Goal: Use online tool/utility: Utilize a website feature to perform a specific function

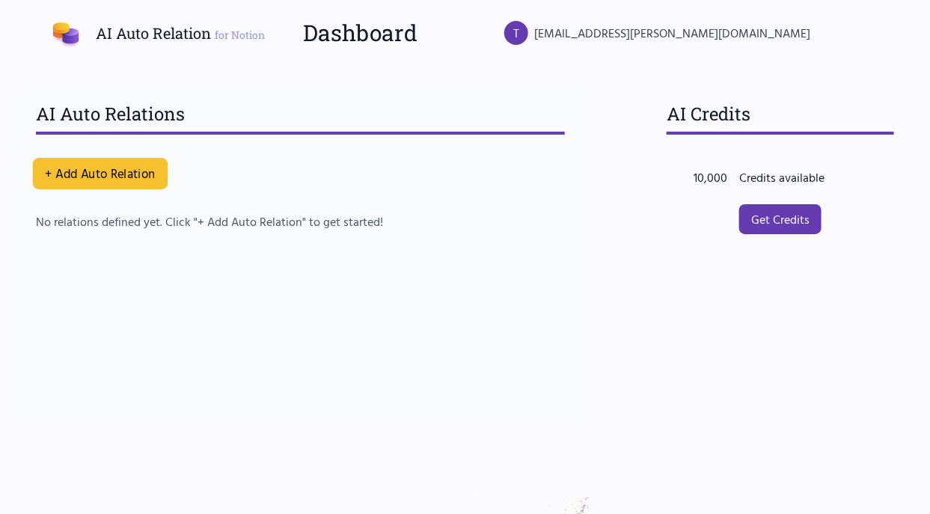
click at [115, 173] on button "+ Add Auto Relation" at bounding box center [100, 173] width 135 height 31
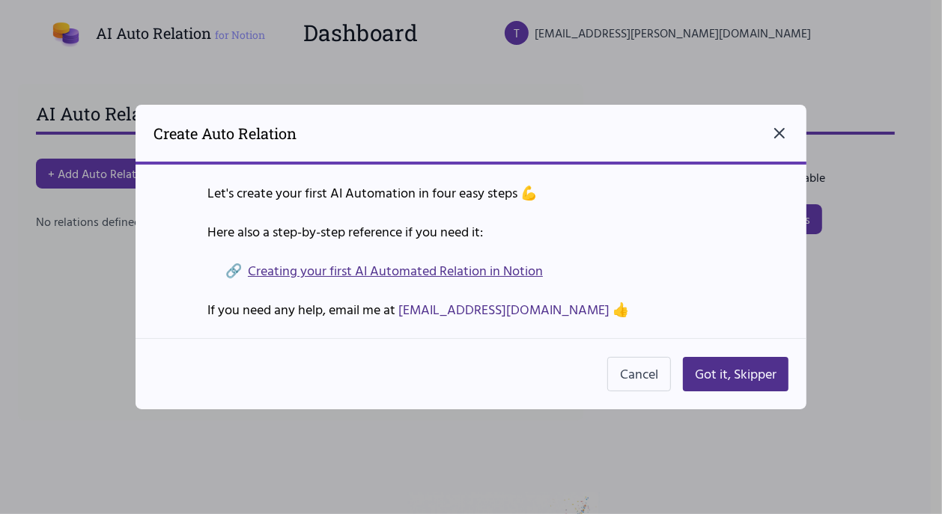
click at [778, 134] on icon "Close dialog" at bounding box center [779, 133] width 9 height 9
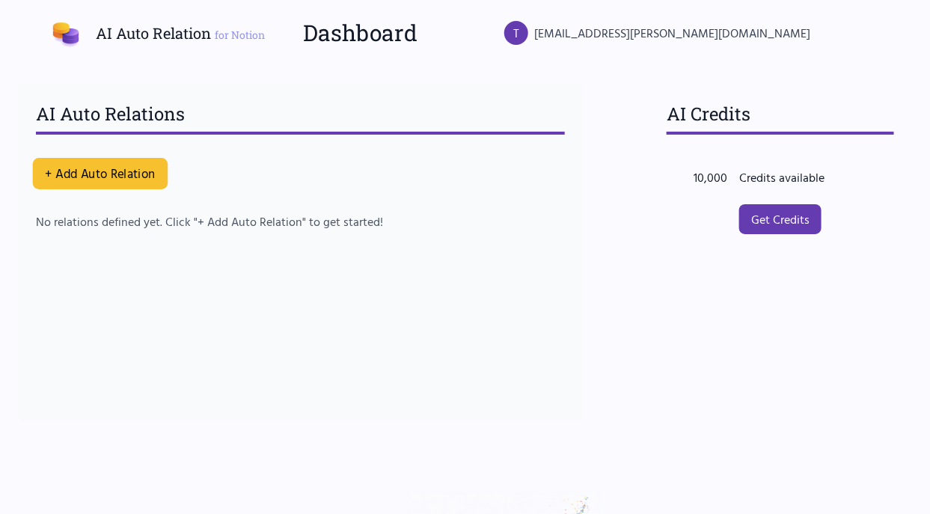
click at [86, 177] on button "+ Add Auto Relation" at bounding box center [100, 173] width 135 height 31
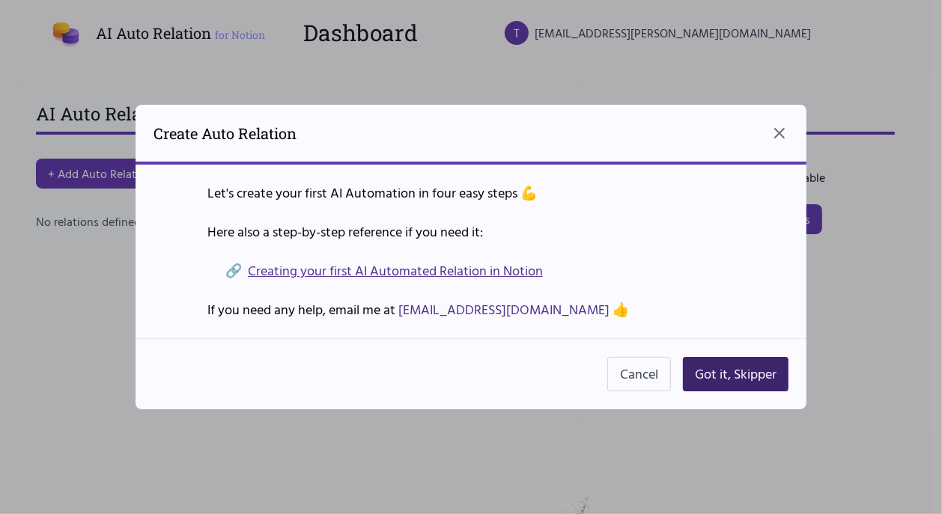
click at [728, 382] on button "Got it, Skipper" at bounding box center [736, 374] width 106 height 34
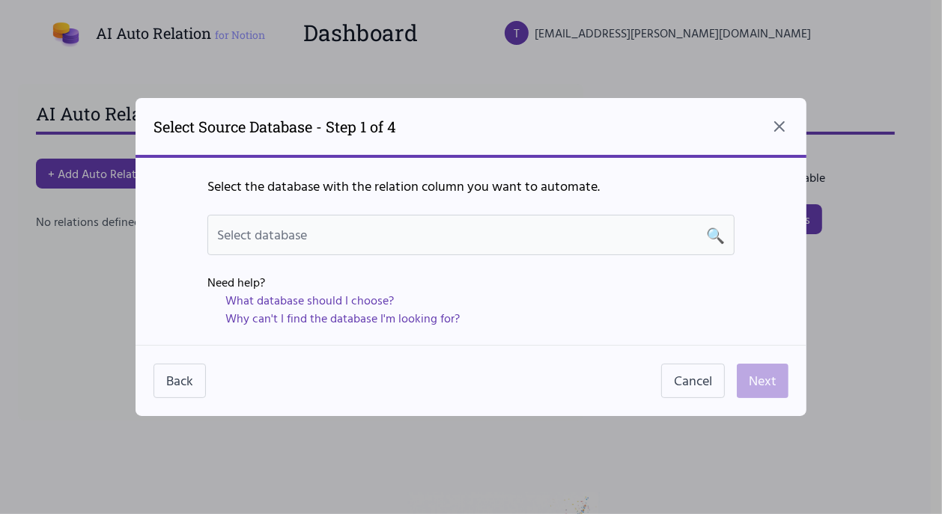
click at [606, 231] on div "Select database 🔍" at bounding box center [471, 235] width 508 height 21
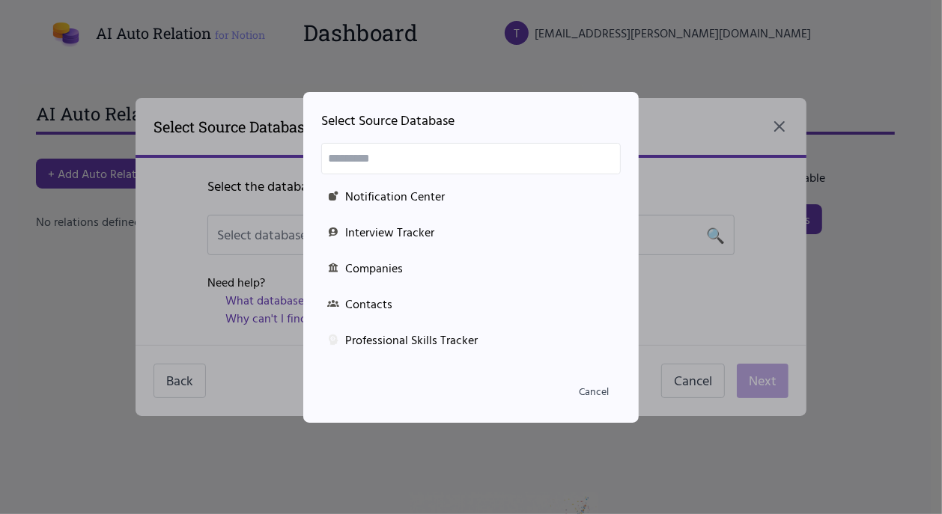
scroll to position [173, 0]
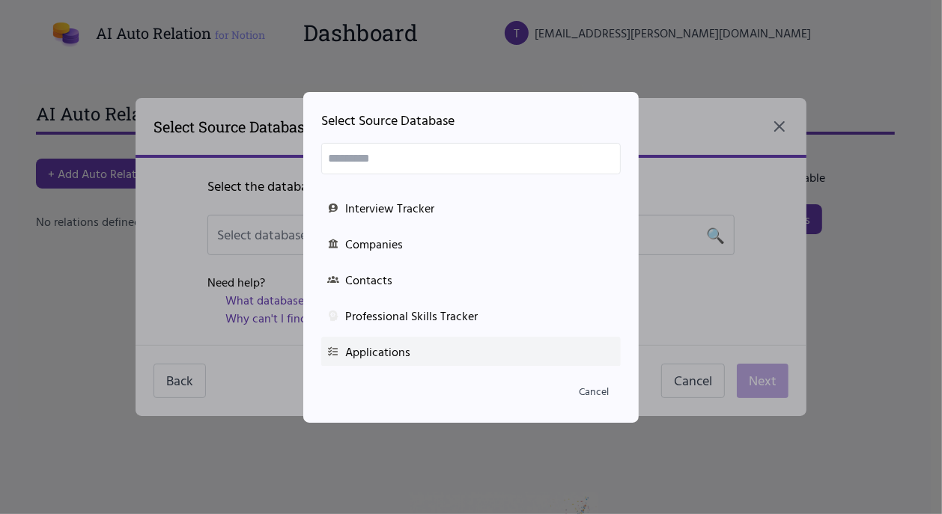
click at [356, 355] on div "Applications" at bounding box center [470, 352] width 287 height 18
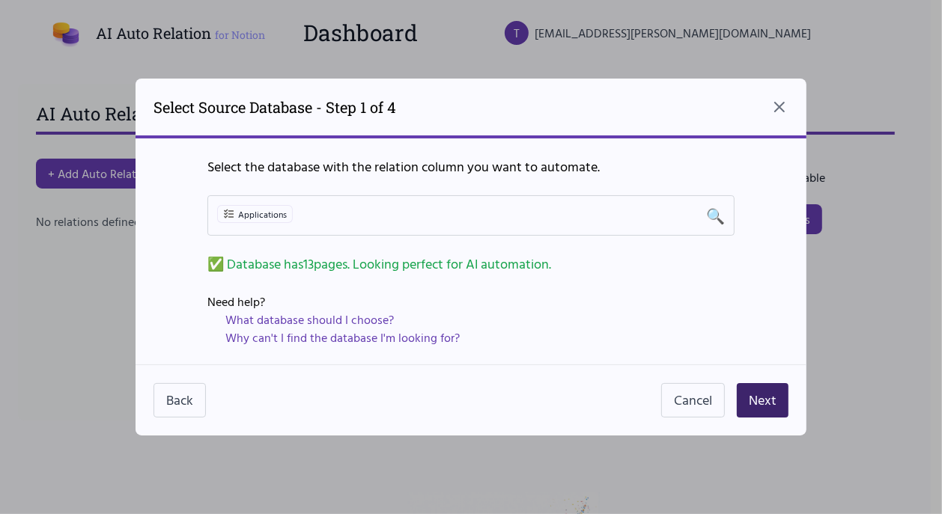
click at [746, 400] on button "Next" at bounding box center [763, 400] width 52 height 34
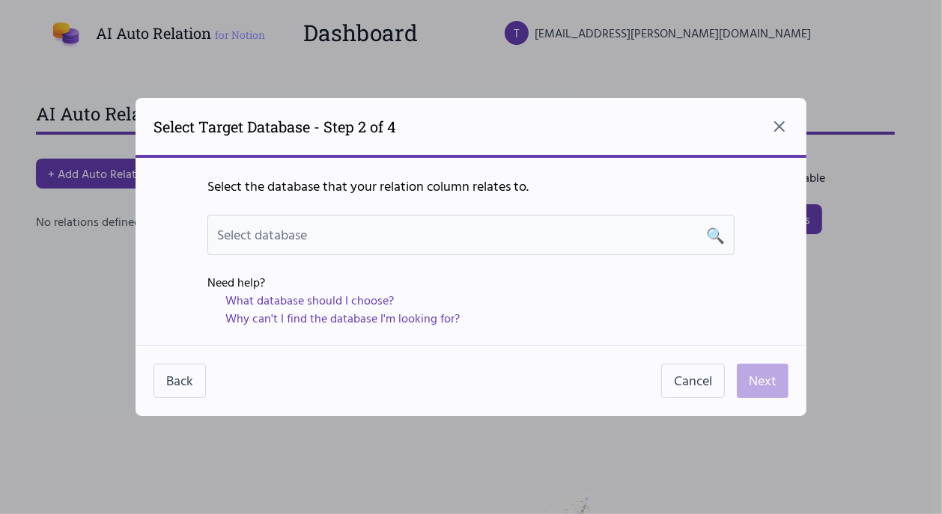
click at [472, 236] on div "Select database 🔍" at bounding box center [471, 235] width 508 height 21
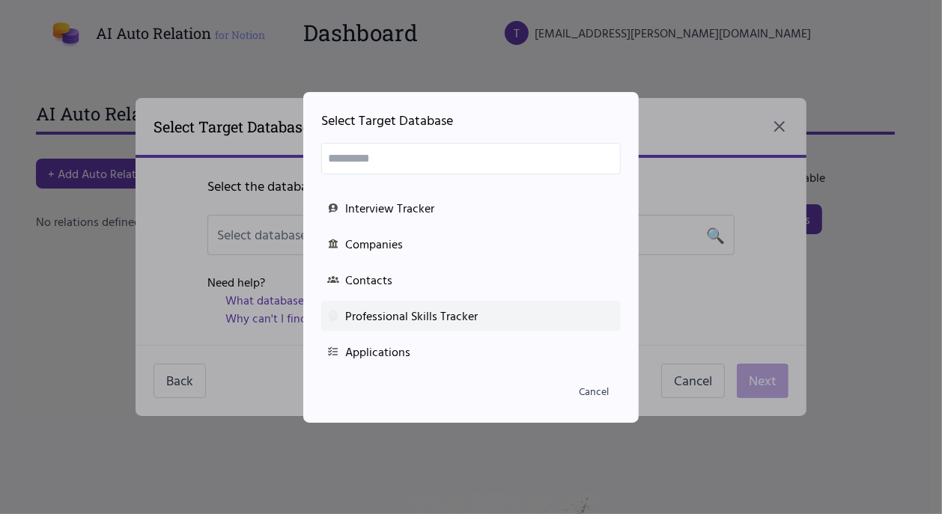
click at [433, 317] on div "Professional Skills Tracker" at bounding box center [470, 316] width 287 height 18
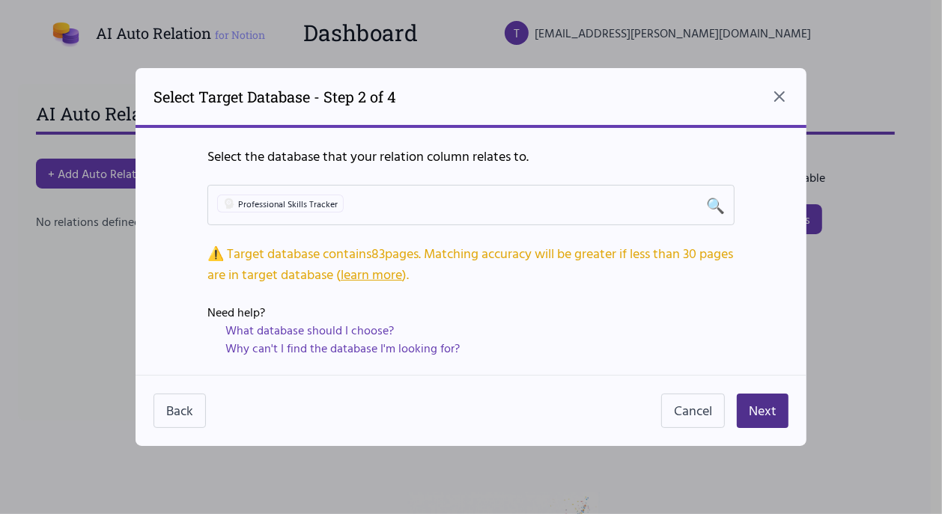
click at [402, 280] on link "learn more" at bounding box center [371, 274] width 61 height 20
click at [752, 405] on button "Next" at bounding box center [763, 411] width 52 height 34
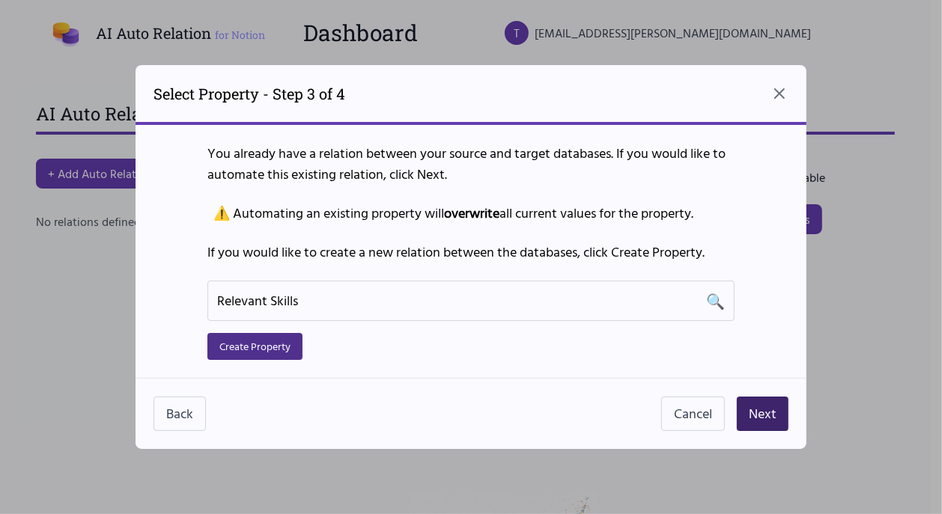
click at [755, 409] on button "Next" at bounding box center [763, 414] width 52 height 34
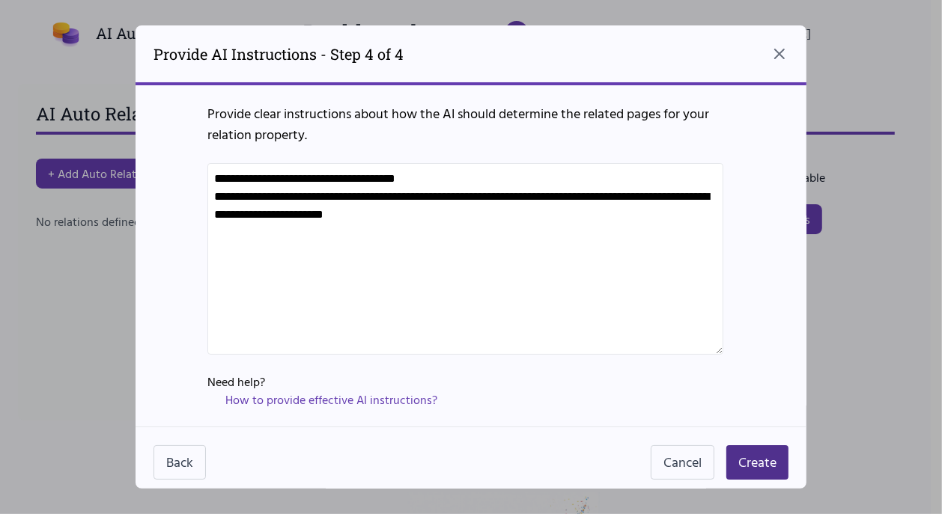
click at [284, 195] on textarea "**********" at bounding box center [465, 259] width 516 height 192
paste textarea "**********"
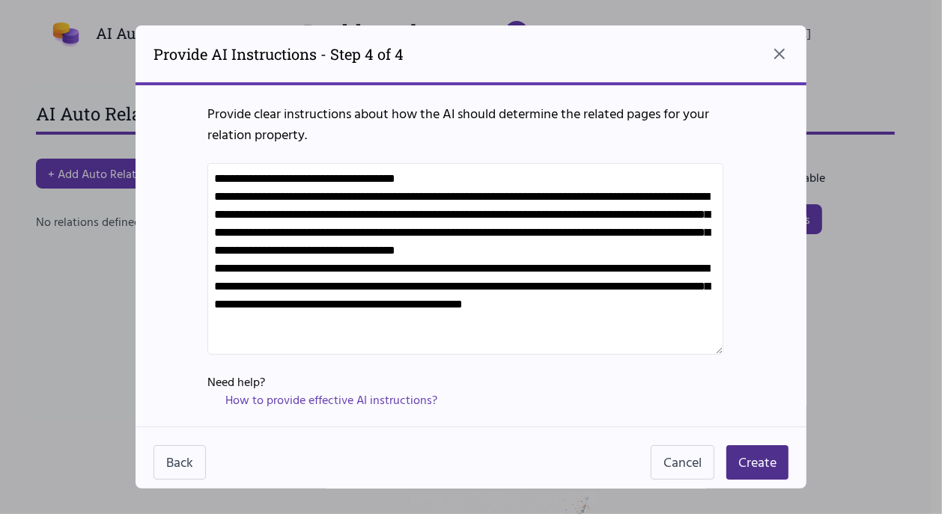
drag, startPoint x: 611, startPoint y: 197, endPoint x: 425, endPoint y: 187, distance: 185.9
click at [425, 187] on textarea "**********" at bounding box center [465, 259] width 516 height 192
click at [301, 196] on textarea "**********" at bounding box center [465, 259] width 516 height 192
drag, startPoint x: 300, startPoint y: 195, endPoint x: 229, endPoint y: 170, distance: 75.5
click at [229, 170] on textarea "**********" at bounding box center [465, 259] width 516 height 192
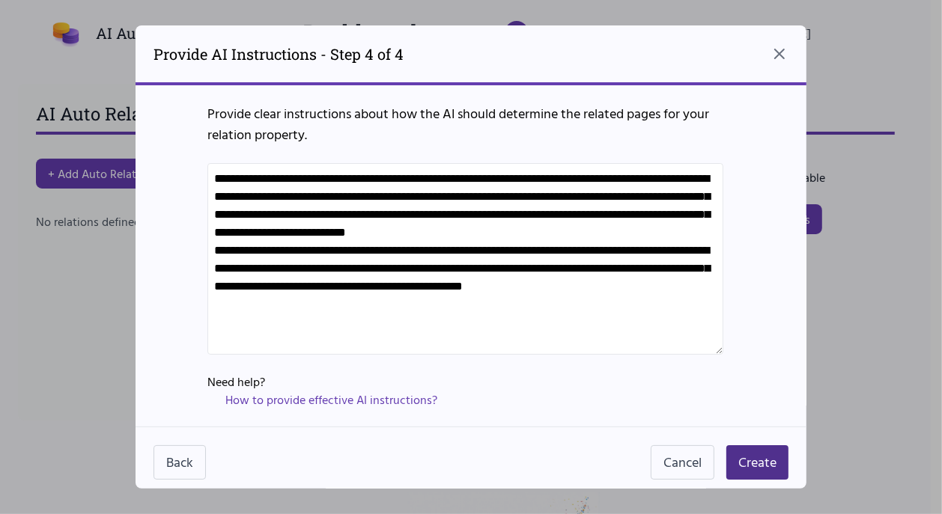
drag, startPoint x: 229, startPoint y: 178, endPoint x: 195, endPoint y: 177, distance: 34.4
click at [195, 177] on div "**********" at bounding box center [470, 255] width 671 height 341
click at [297, 342] on textarea "**********" at bounding box center [465, 259] width 516 height 192
paste textarea "**********"
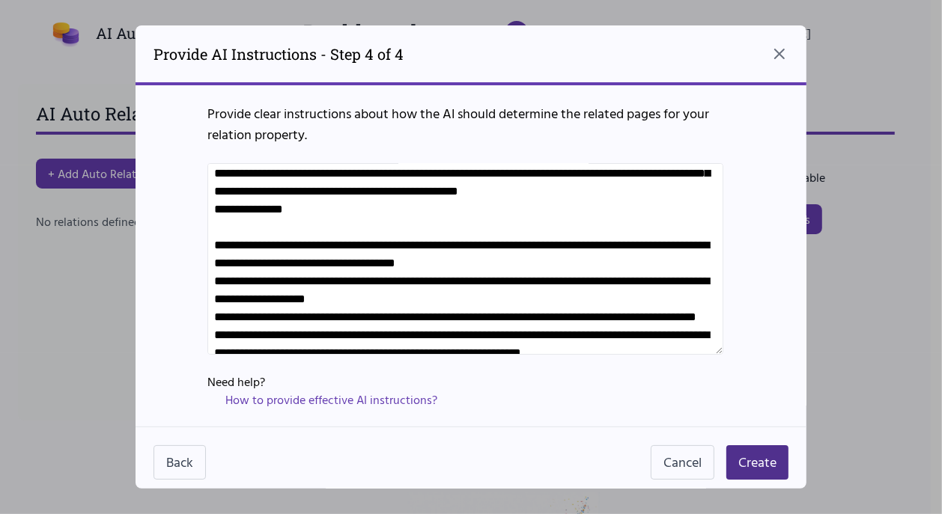
scroll to position [20, 0]
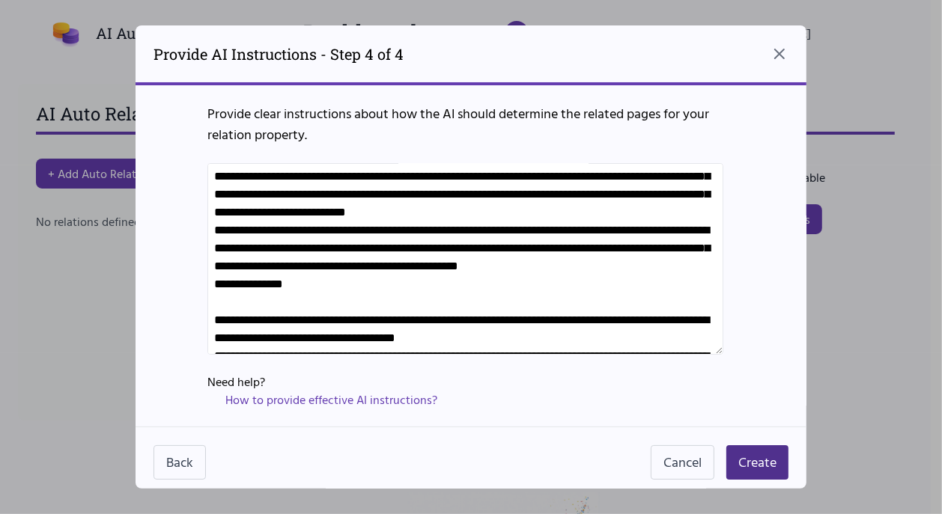
click at [591, 305] on textarea at bounding box center [465, 259] width 516 height 192
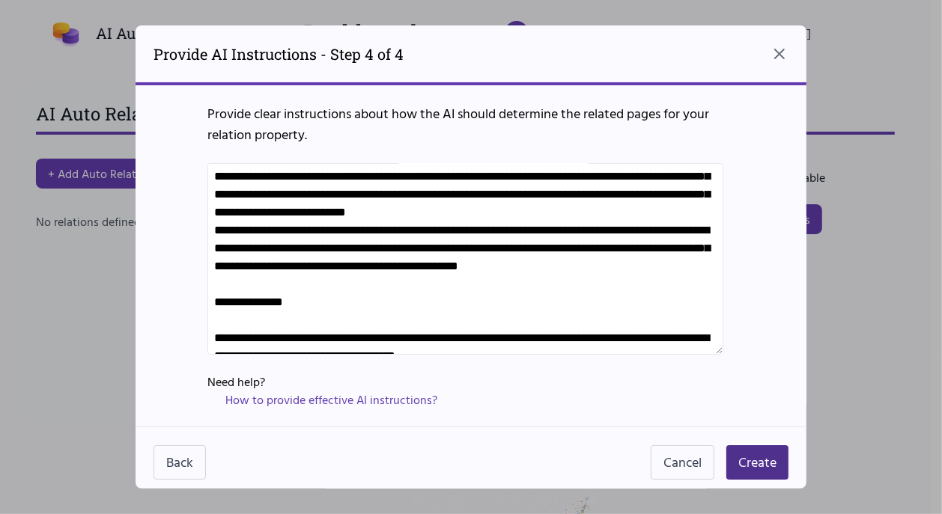
scroll to position [169, 0]
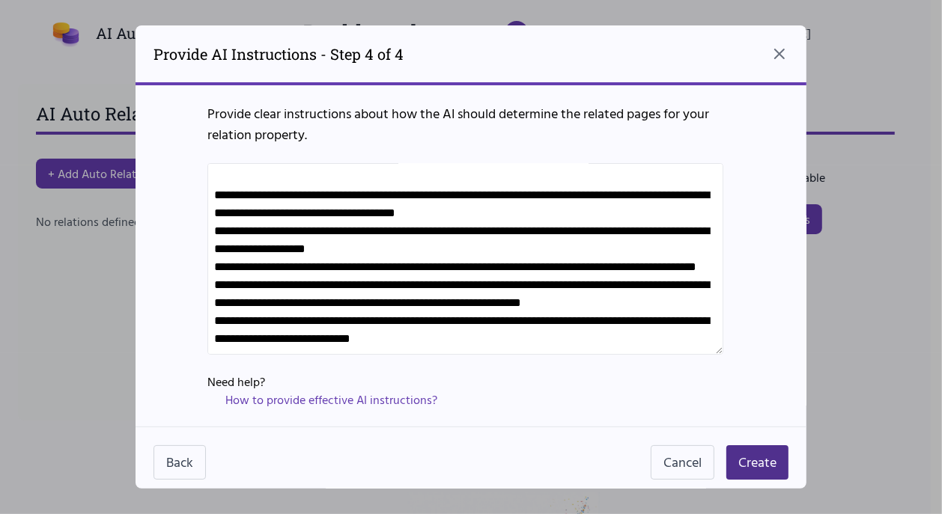
click at [258, 207] on textarea at bounding box center [465, 259] width 516 height 192
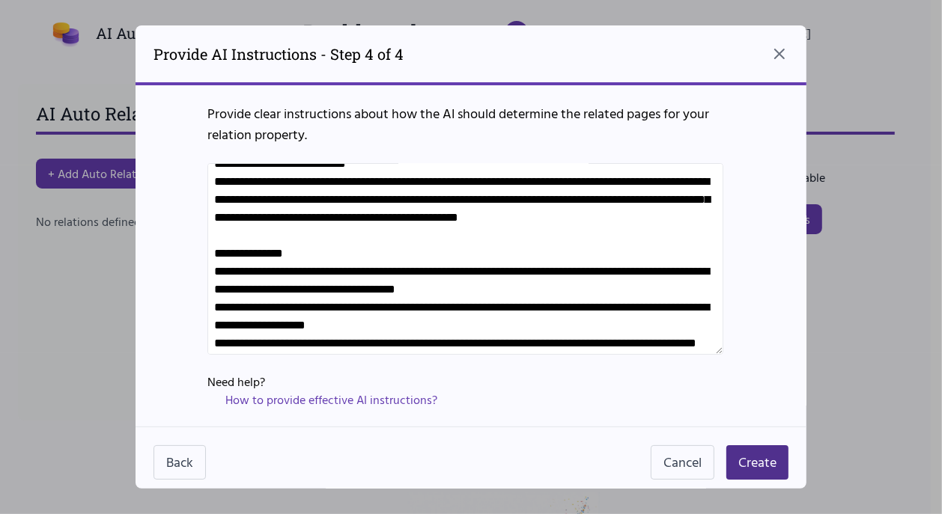
scroll to position [0, 0]
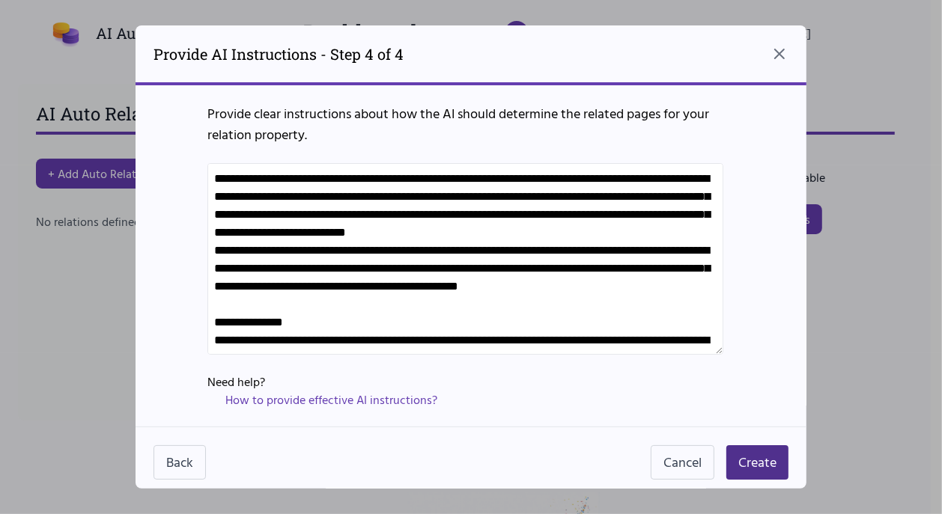
click at [213, 170] on textarea at bounding box center [465, 259] width 516 height 192
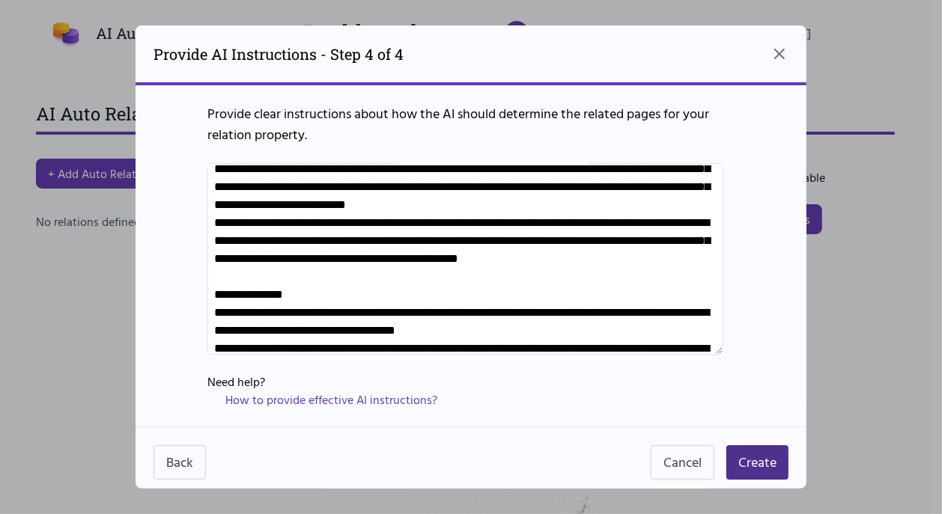
scroll to position [195, 0]
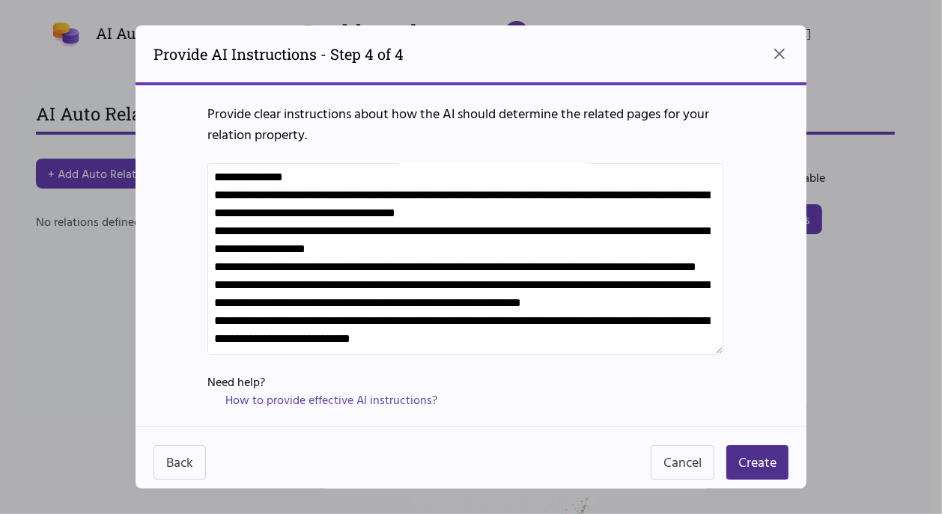
click at [284, 182] on textarea at bounding box center [465, 259] width 516 height 192
click at [539, 319] on textarea at bounding box center [465, 259] width 516 height 192
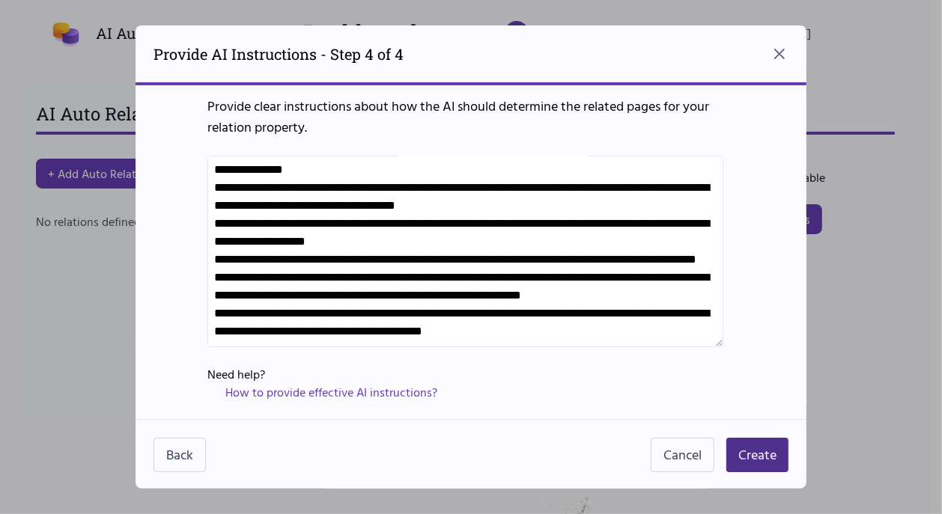
click at [392, 331] on textarea at bounding box center [465, 252] width 516 height 192
paste textarea "**********"
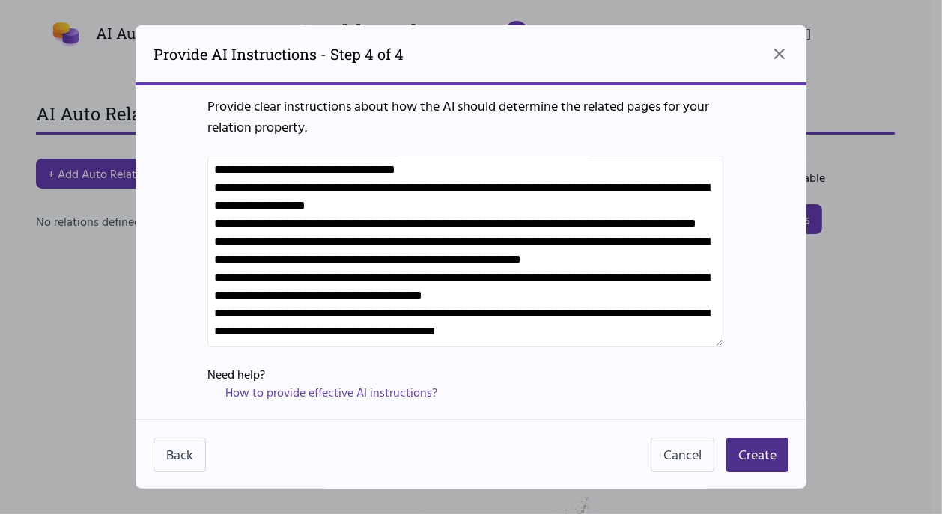
scroll to position [316, 0]
drag, startPoint x: 228, startPoint y: 249, endPoint x: 204, endPoint y: 252, distance: 24.1
click at [204, 252] on div "Provide clear instructions about how the AI should determine the related pages …" at bounding box center [470, 248] width 671 height 341
click at [213, 304] on textarea at bounding box center [465, 252] width 516 height 192
paste textarea "**"
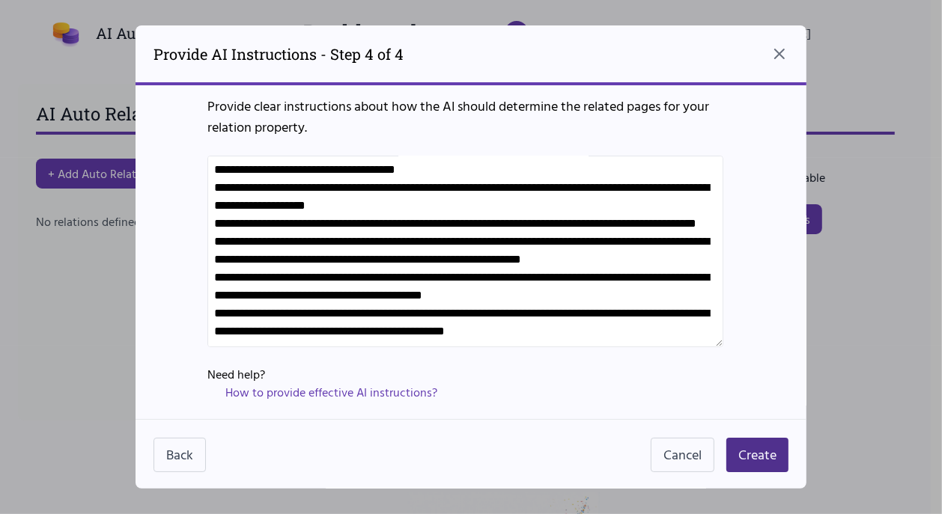
click at [356, 335] on textarea at bounding box center [465, 252] width 516 height 192
paste textarea "**********"
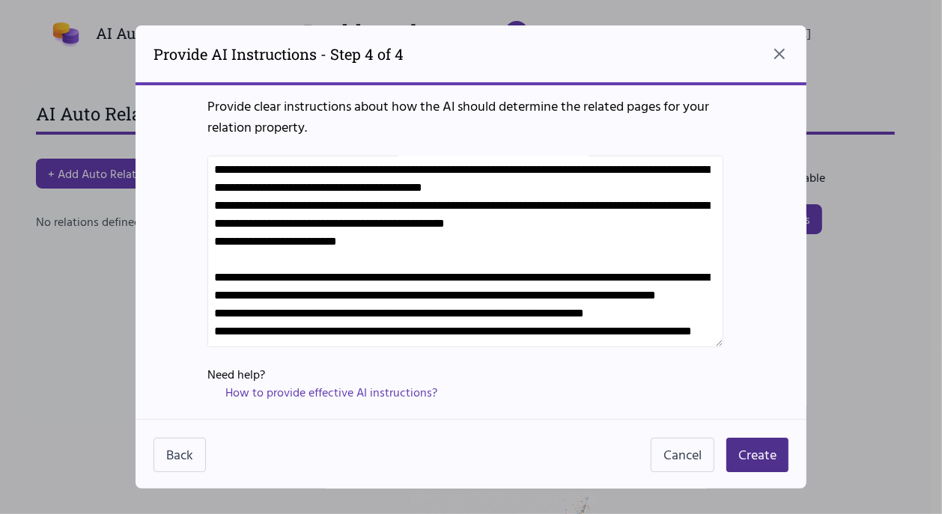
scroll to position [478, 0]
click at [409, 175] on textarea at bounding box center [465, 252] width 516 height 192
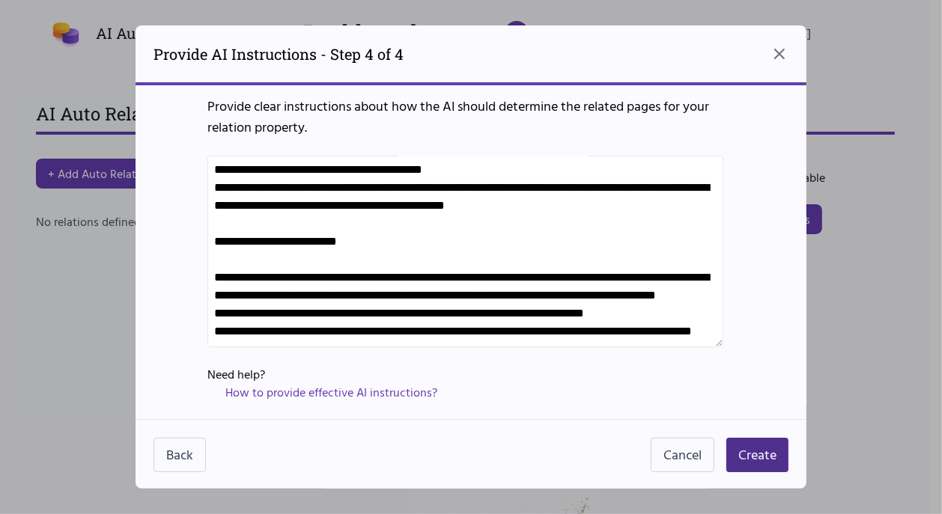
scroll to position [496, 0]
click at [274, 219] on textarea at bounding box center [465, 252] width 516 height 192
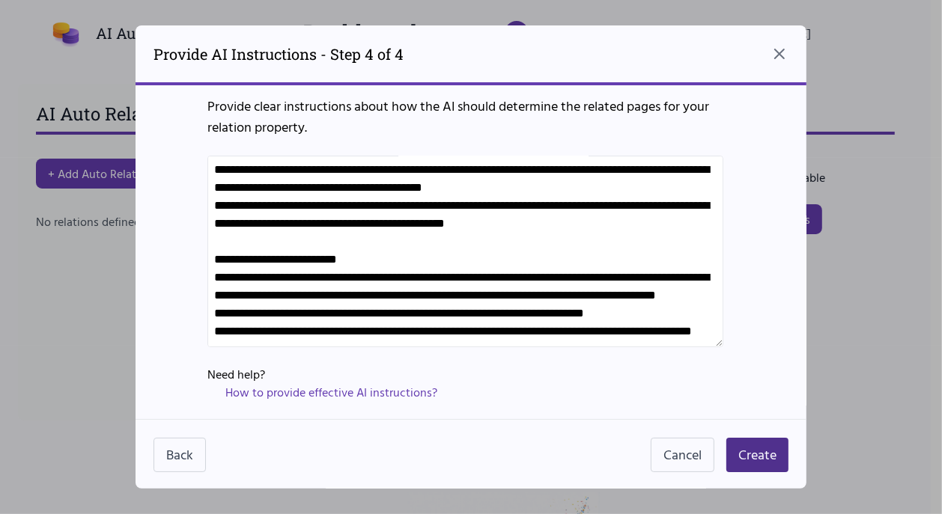
scroll to position [486, 0]
click at [332, 207] on textarea at bounding box center [465, 252] width 516 height 192
click at [367, 207] on textarea at bounding box center [465, 252] width 516 height 192
click at [441, 324] on textarea at bounding box center [465, 252] width 516 height 192
drag, startPoint x: 431, startPoint y: 329, endPoint x: 300, endPoint y: 327, distance: 131.0
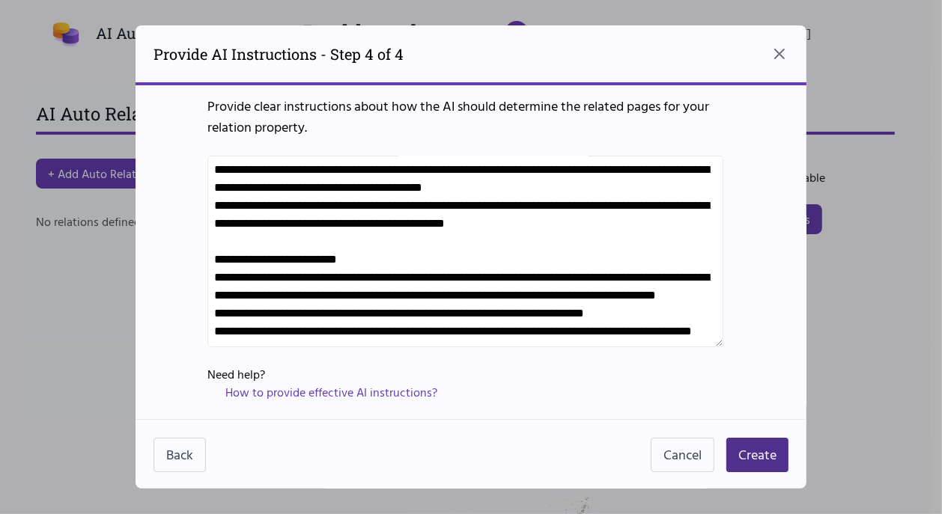
click at [300, 327] on textarea at bounding box center [465, 252] width 516 height 192
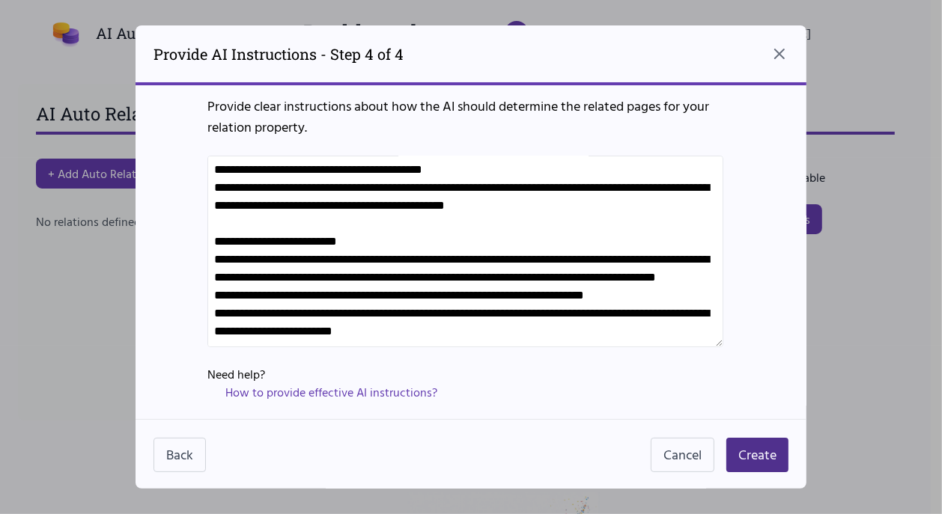
click at [662, 329] on textarea at bounding box center [465, 252] width 516 height 192
paste textarea "**********"
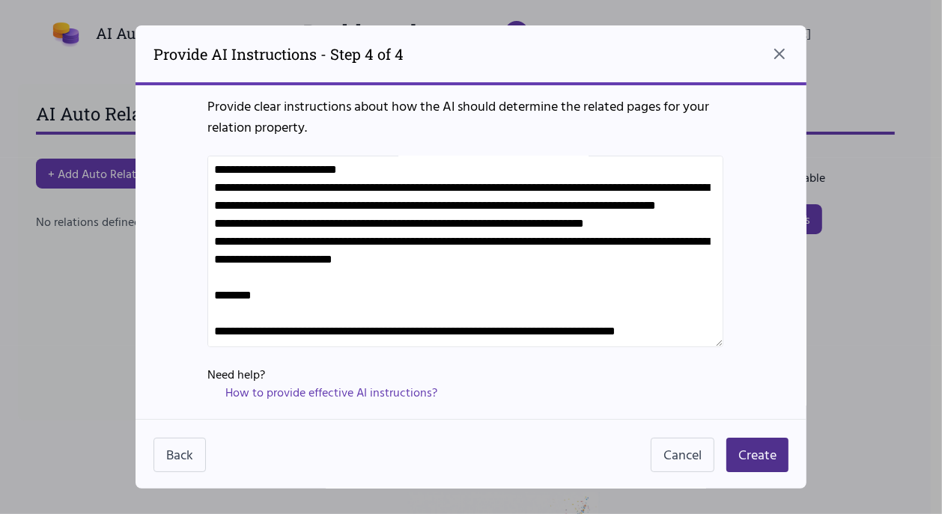
scroll to position [567, 0]
click at [279, 308] on textarea at bounding box center [465, 252] width 516 height 192
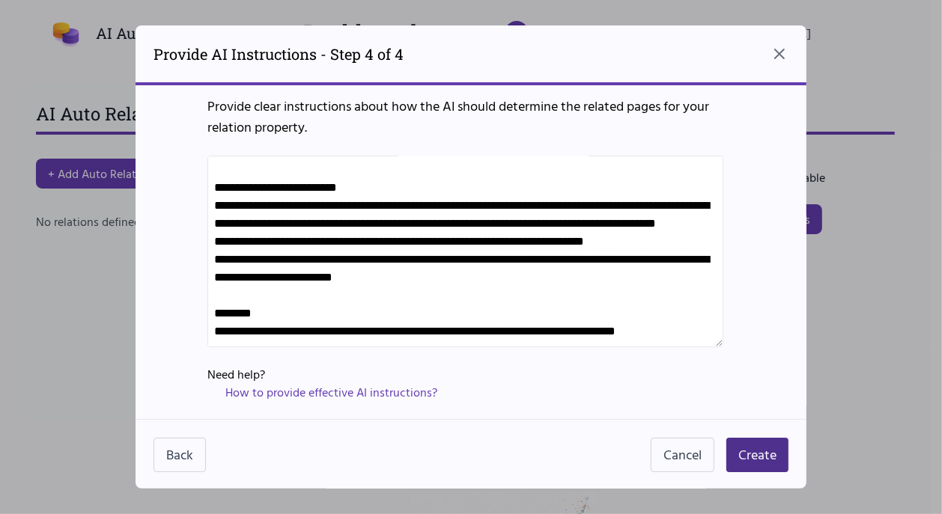
scroll to position [558, 0]
click at [327, 330] on textarea at bounding box center [465, 252] width 516 height 192
paste textarea "**********"
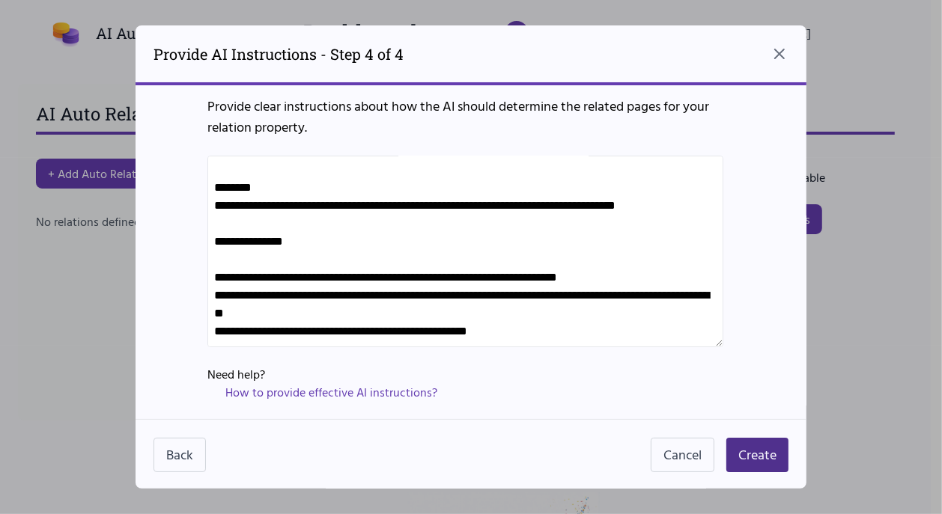
scroll to position [693, 0]
click at [272, 249] on textarea at bounding box center [465, 252] width 516 height 192
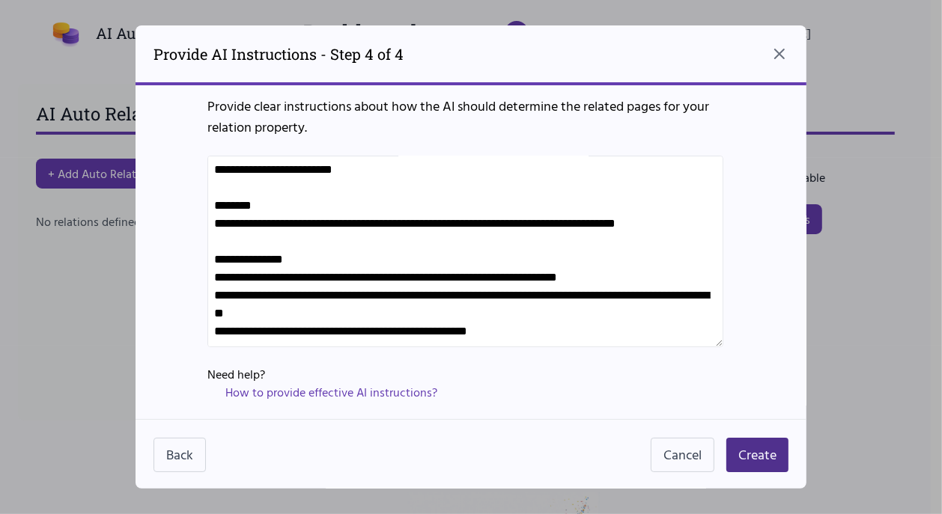
scroll to position [683, 0]
type textarea "**********"
drag, startPoint x: 216, startPoint y: 170, endPoint x: 646, endPoint y: 371, distance: 474.9
click at [646, 371] on div "Provide clear instructions about how the AI should determine the related pages …" at bounding box center [470, 248] width 671 height 341
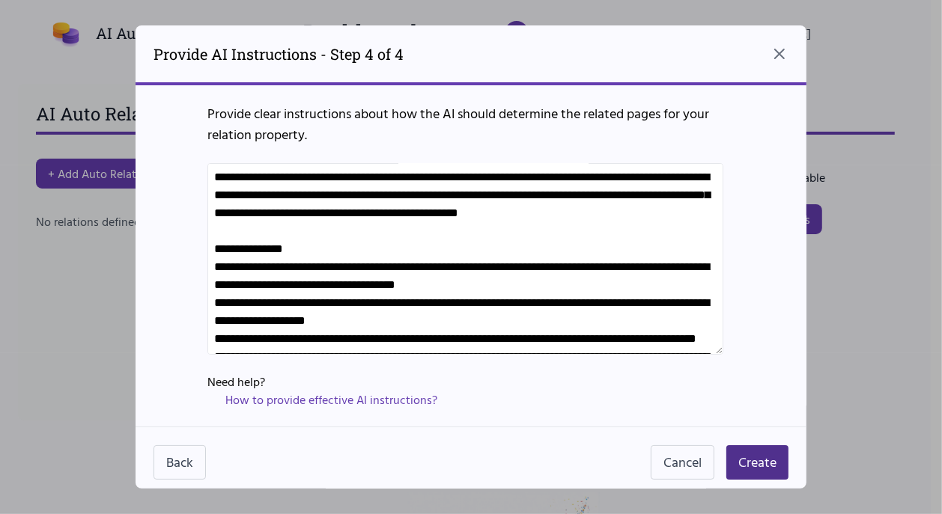
scroll to position [0, 0]
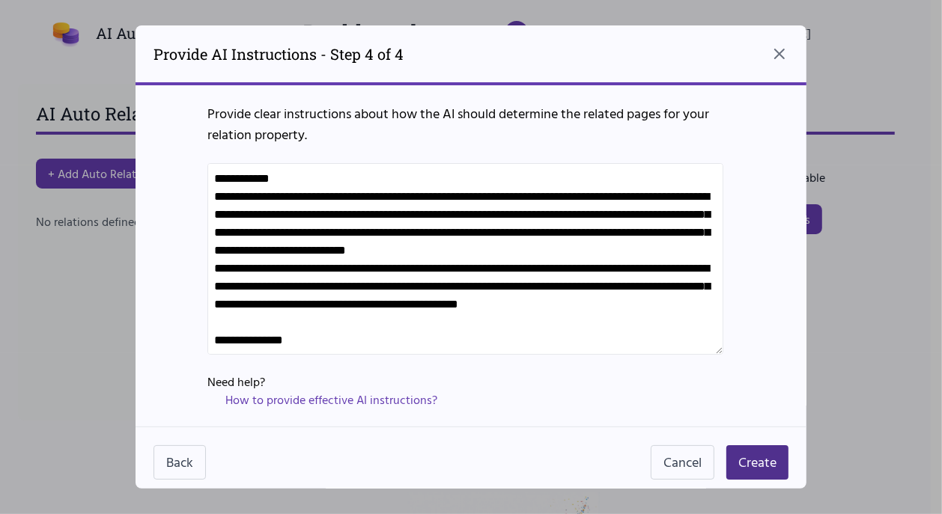
click at [559, 269] on textarea at bounding box center [465, 259] width 516 height 192
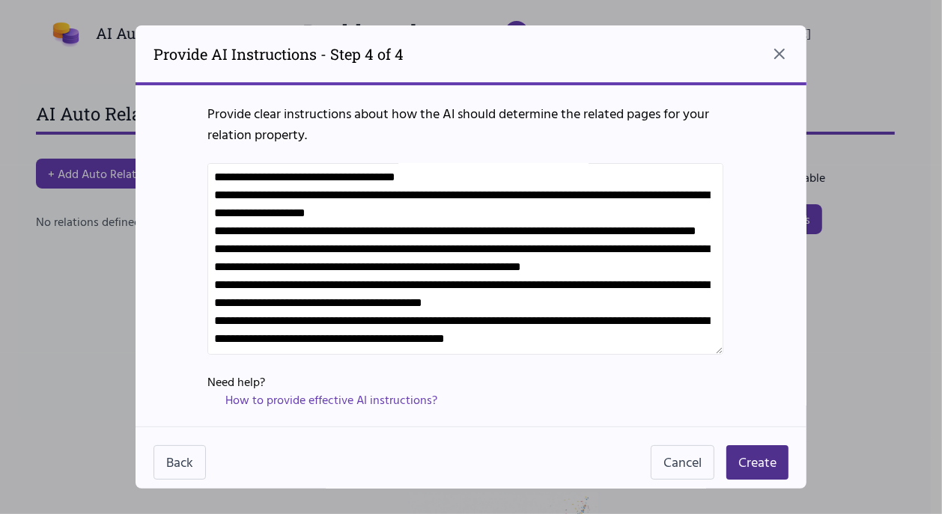
scroll to position [683, 0]
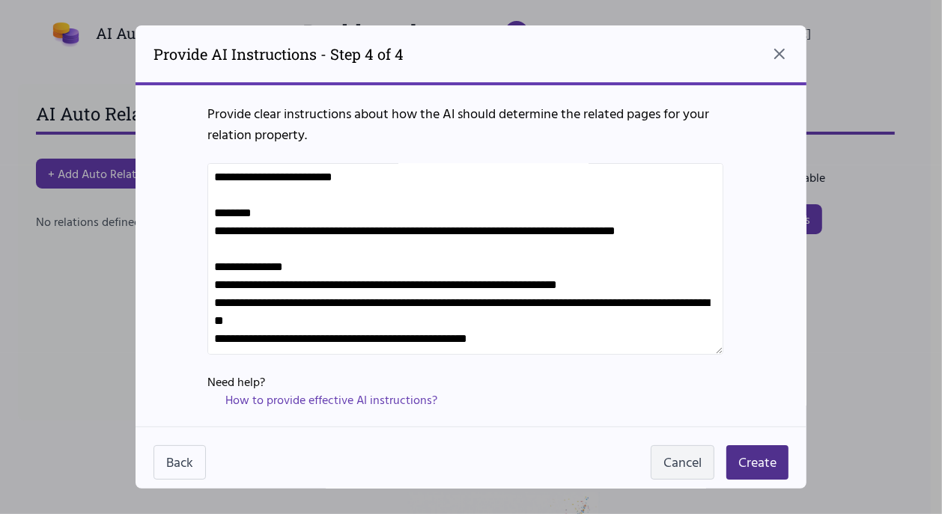
drag, startPoint x: 214, startPoint y: 176, endPoint x: 671, endPoint y: 457, distance: 536.7
click at [670, 442] on div "Provide clear instructions about how the AI should determine the related pages …" at bounding box center [470, 286] width 671 height 403
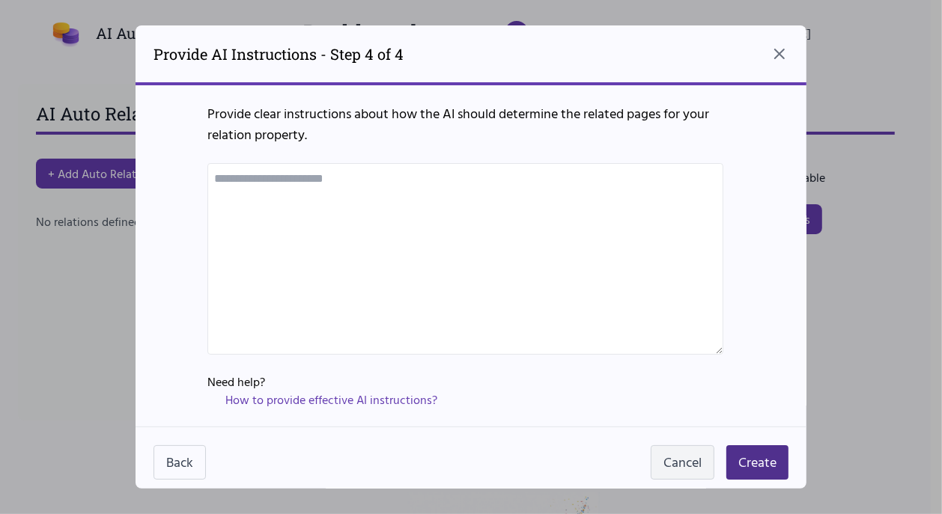
scroll to position [0, 0]
paste textarea "**********"
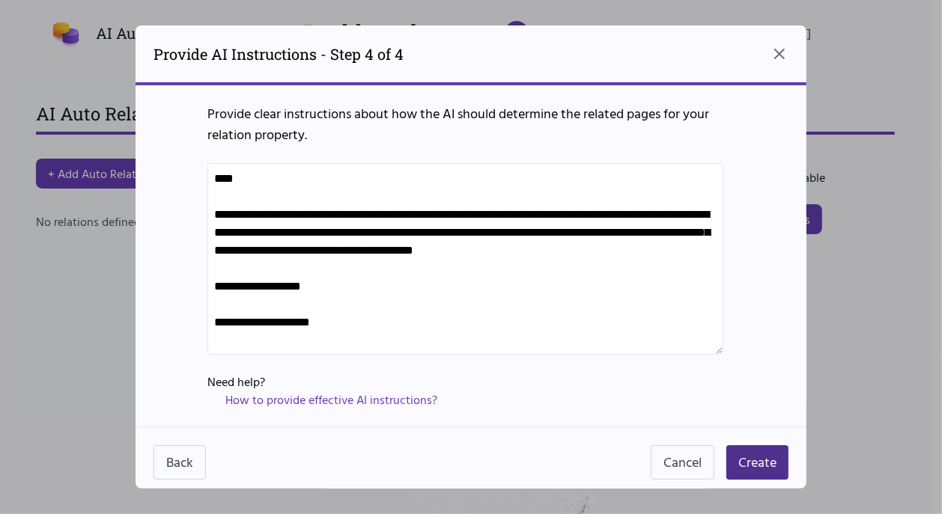
click at [236, 189] on textarea at bounding box center [465, 259] width 516 height 192
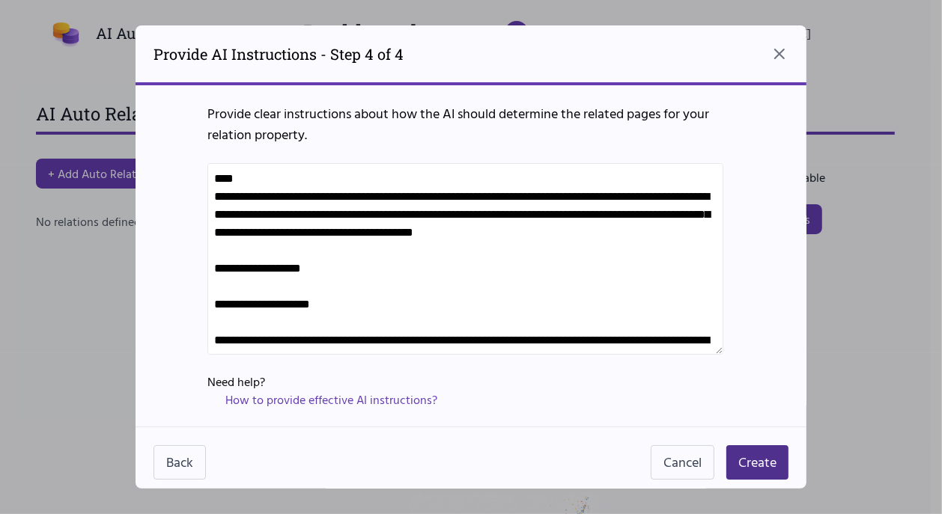
click at [217, 322] on textarea at bounding box center [465, 259] width 516 height 192
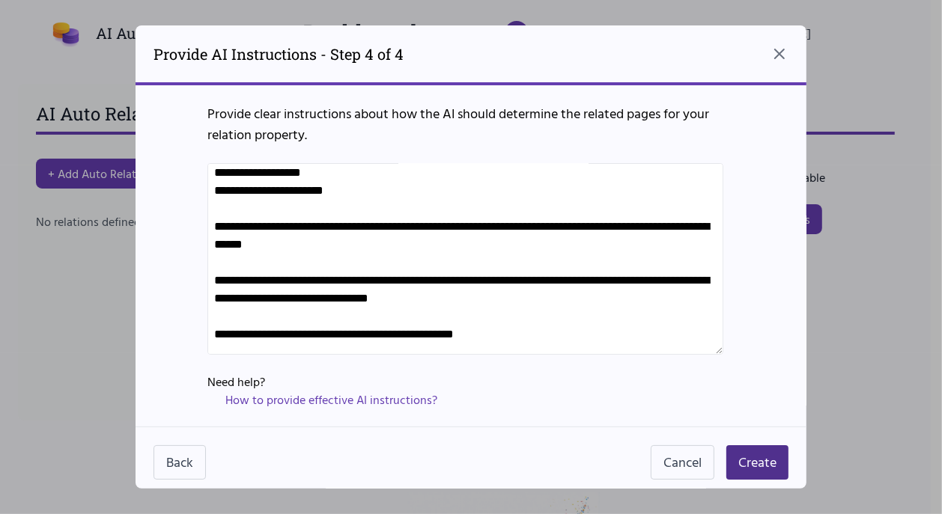
scroll to position [75, 0]
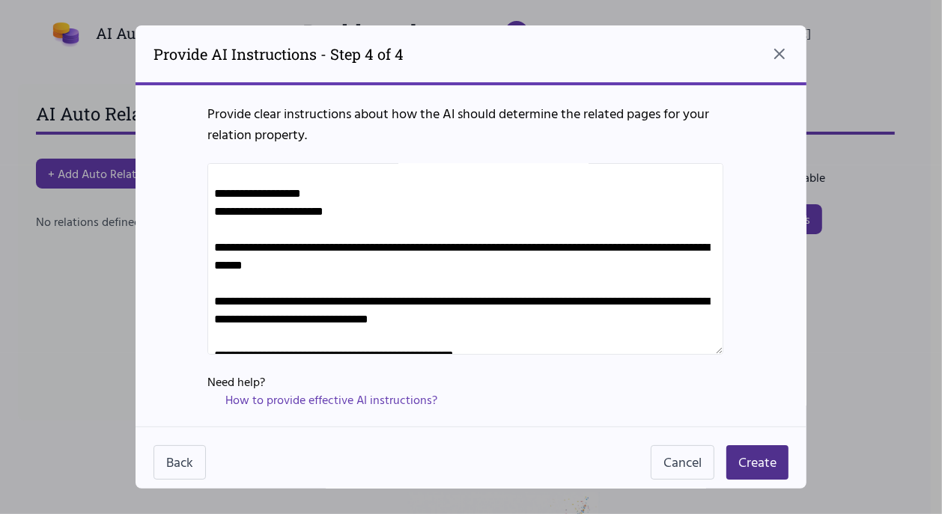
click at [214, 267] on textarea at bounding box center [465, 259] width 516 height 192
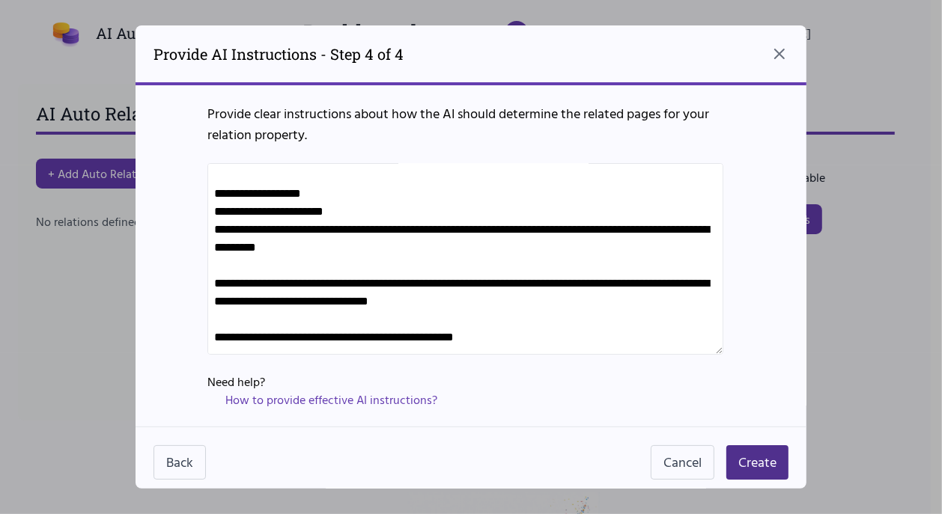
drag, startPoint x: 235, startPoint y: 244, endPoint x: 204, endPoint y: 251, distance: 32.2
click at [204, 251] on div "Provide clear instructions about how the AI should determine the related pages …" at bounding box center [470, 255] width 671 height 341
click at [236, 246] on textarea at bounding box center [465, 259] width 516 height 192
click at [230, 247] on textarea at bounding box center [465, 259] width 516 height 192
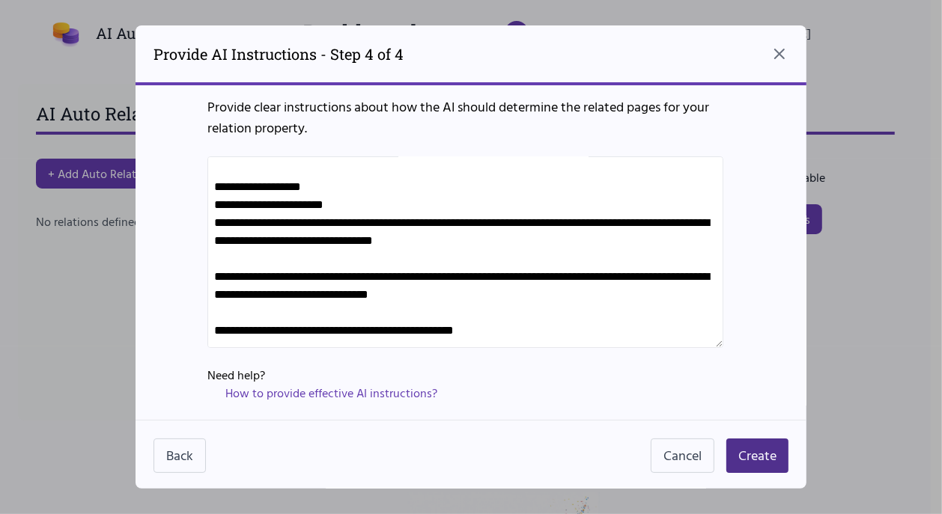
scroll to position [7, 0]
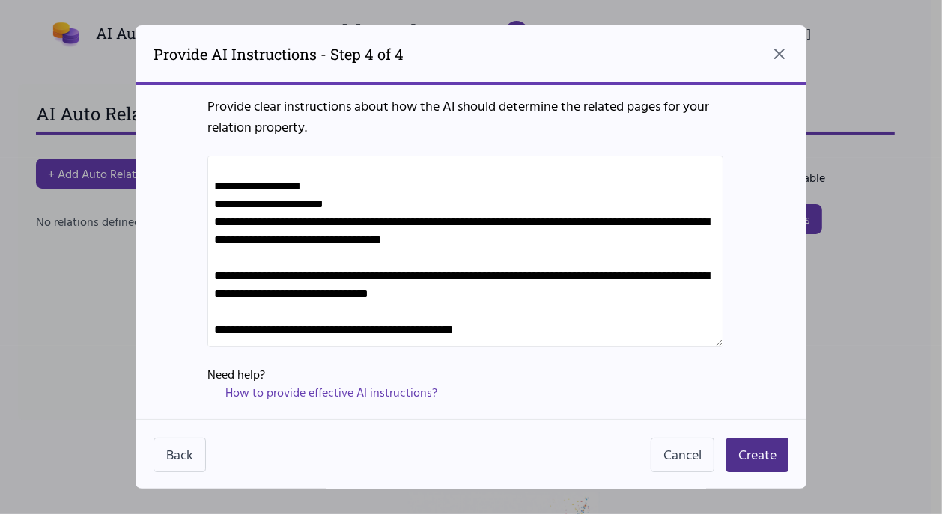
click at [228, 240] on textarea at bounding box center [465, 252] width 516 height 192
click at [228, 238] on textarea at bounding box center [465, 252] width 516 height 192
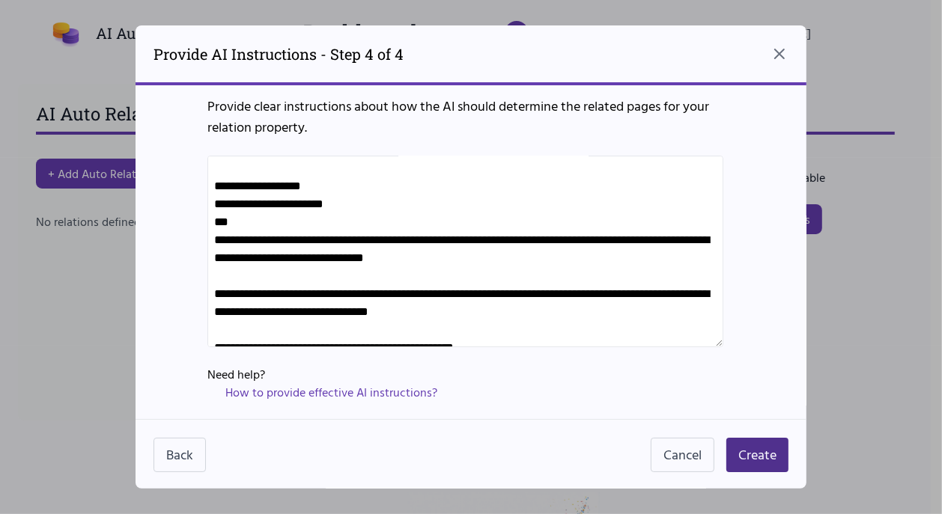
drag, startPoint x: 219, startPoint y: 239, endPoint x: 207, endPoint y: 239, distance: 12.7
click at [207, 239] on div "Provide clear instructions about how the AI should determine the related pages …" at bounding box center [470, 248] width 671 height 341
click at [214, 262] on textarea at bounding box center [465, 252] width 516 height 192
paste textarea "*"
click at [564, 252] on textarea at bounding box center [465, 252] width 516 height 192
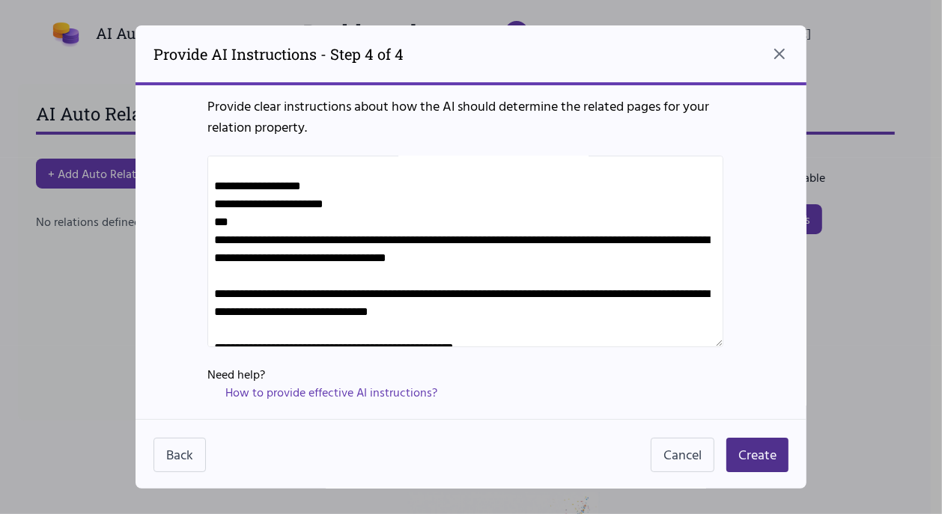
click at [243, 259] on textarea at bounding box center [465, 252] width 516 height 192
click at [227, 254] on textarea at bounding box center [465, 252] width 516 height 192
click at [263, 233] on textarea at bounding box center [465, 252] width 516 height 192
click at [226, 257] on textarea at bounding box center [465, 252] width 516 height 192
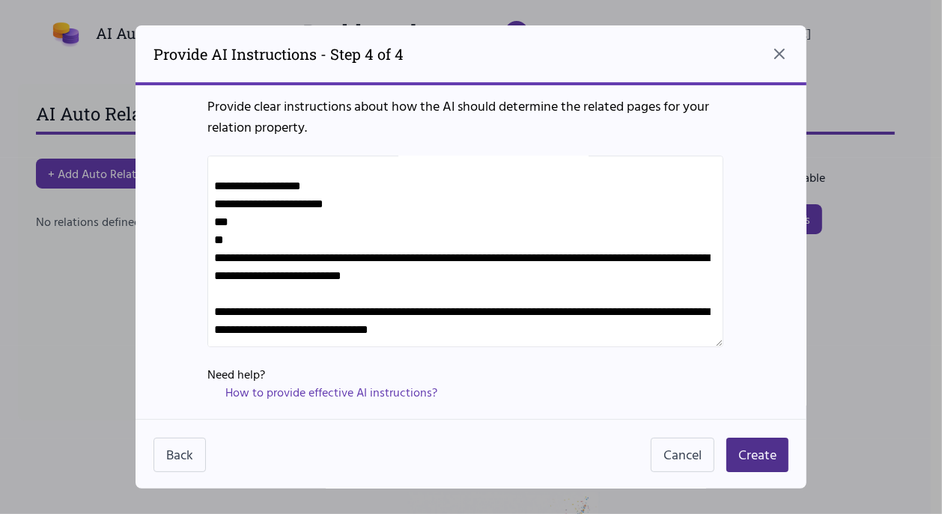
click at [225, 272] on textarea at bounding box center [465, 252] width 516 height 192
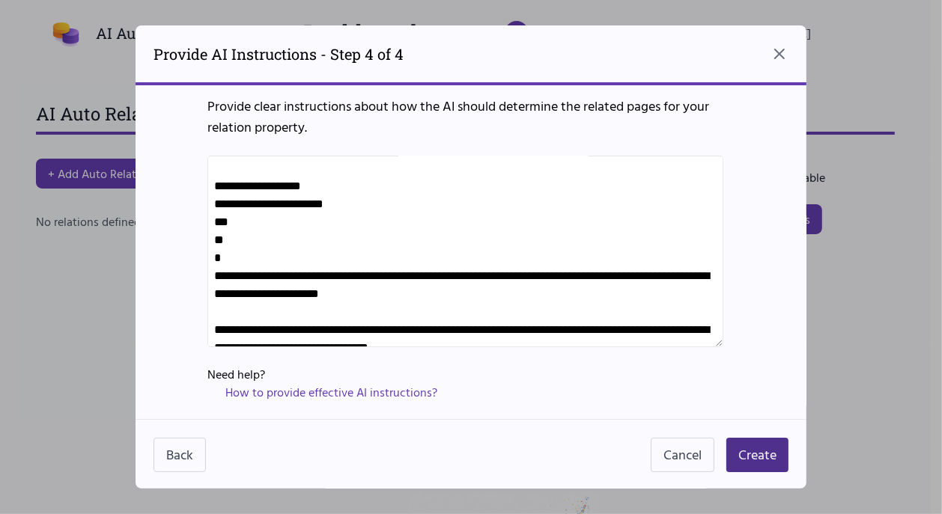
click at [224, 290] on textarea at bounding box center [465, 252] width 516 height 192
drag, startPoint x: 220, startPoint y: 257, endPoint x: 211, endPoint y: 258, distance: 9.0
click at [211, 258] on textarea at bounding box center [465, 252] width 516 height 192
click at [214, 292] on textarea at bounding box center [465, 252] width 516 height 192
paste textarea "*"
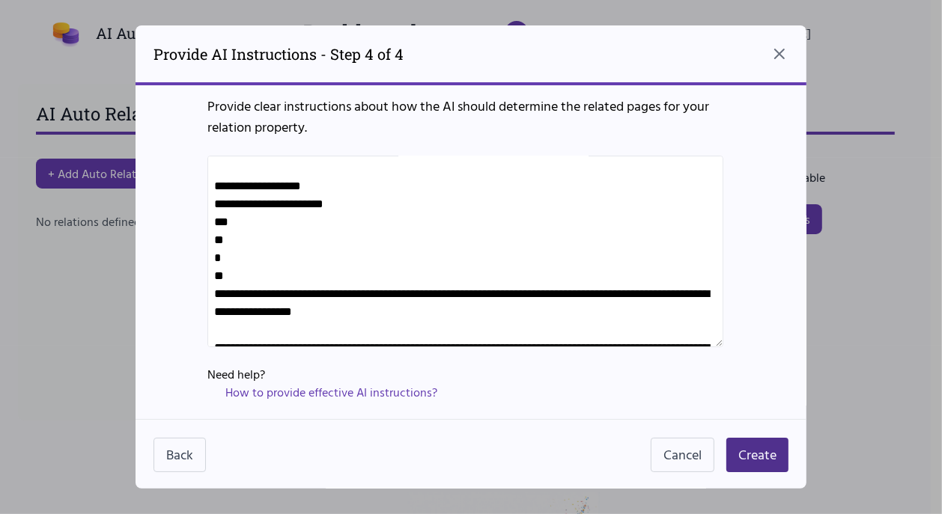
paste textarea "*"
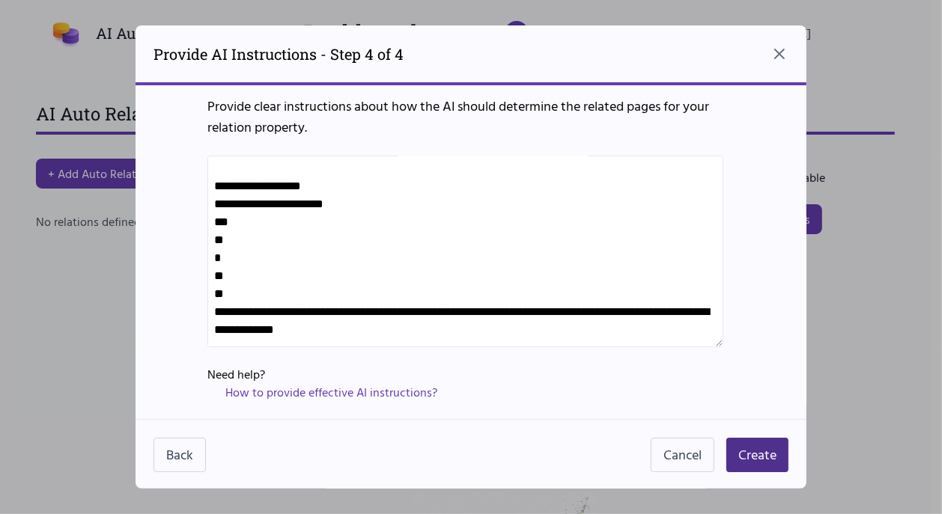
paste textarea "*"
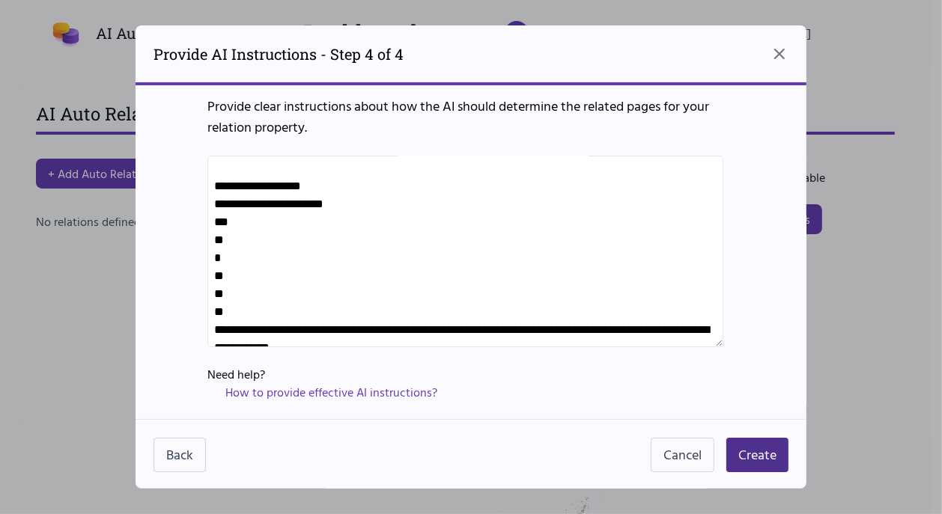
scroll to position [82, 0]
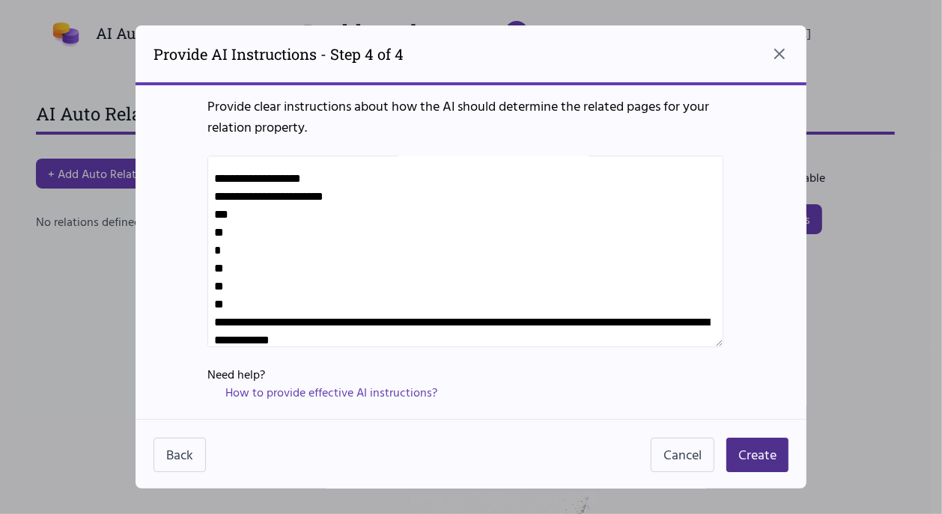
drag, startPoint x: 232, startPoint y: 233, endPoint x: 216, endPoint y: 236, distance: 16.7
click at [216, 236] on textarea at bounding box center [465, 252] width 516 height 192
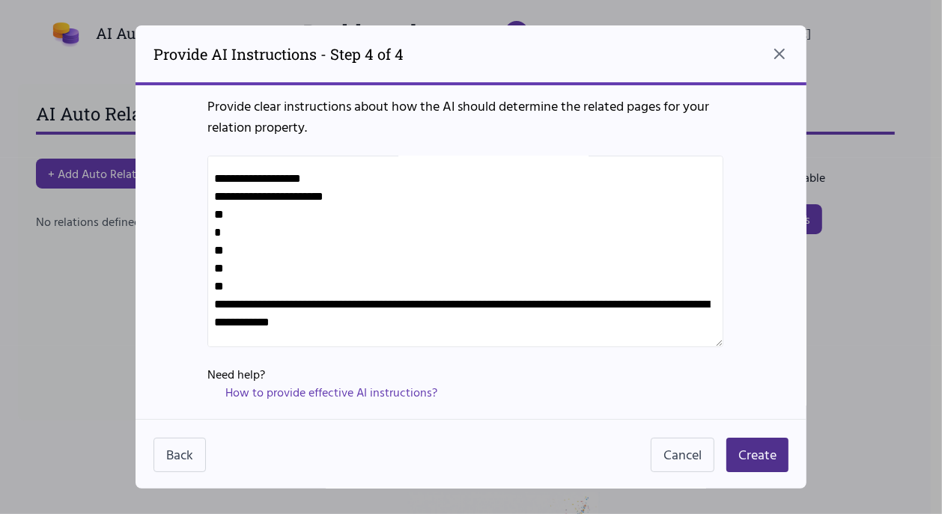
click at [216, 320] on textarea at bounding box center [465, 252] width 516 height 192
paste textarea "*"
click at [219, 320] on textarea at bounding box center [465, 252] width 516 height 192
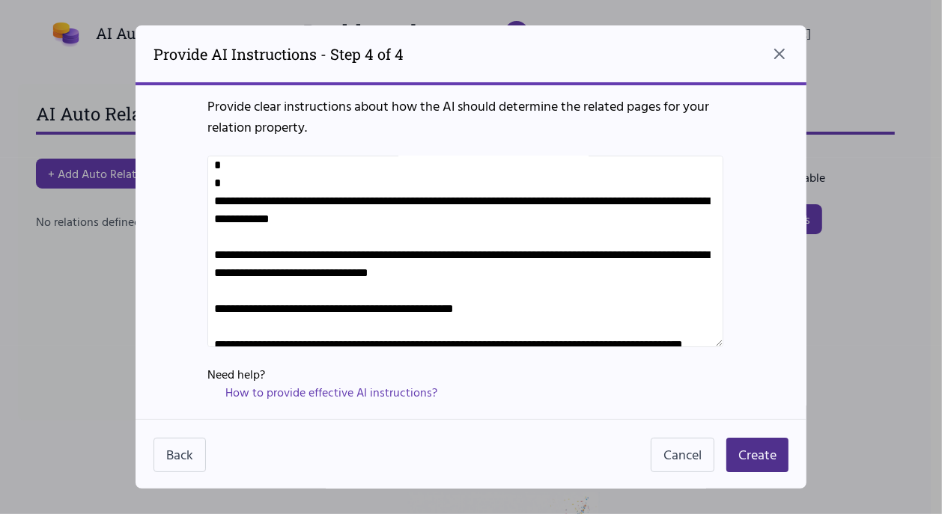
scroll to position [249, 0]
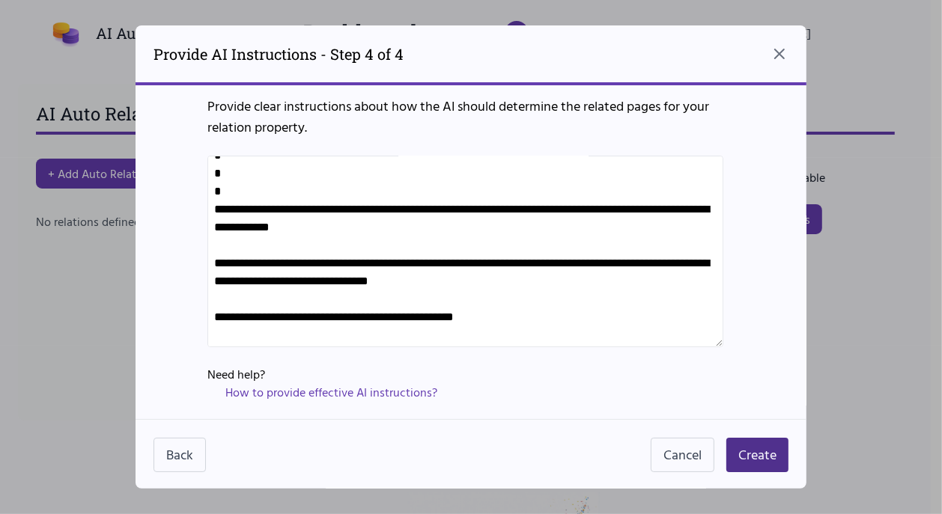
drag, startPoint x: 228, startPoint y: 344, endPoint x: 222, endPoint y: 228, distance: 116.2
click at [222, 228] on textarea at bounding box center [465, 252] width 516 height 192
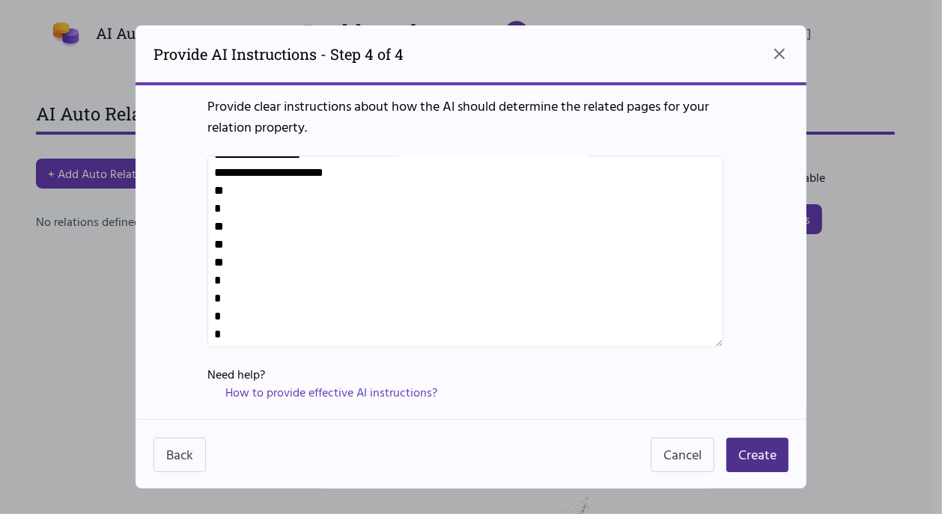
scroll to position [99, 0]
click at [237, 297] on textarea at bounding box center [465, 252] width 516 height 192
paste textarea "*"
click at [232, 322] on textarea at bounding box center [465, 252] width 516 height 192
paste textarea "*"
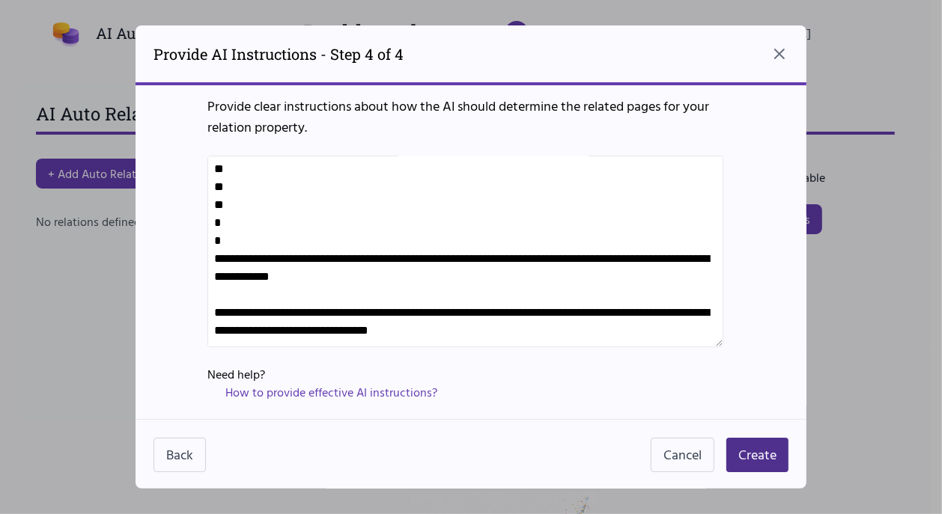
scroll to position [174, 0]
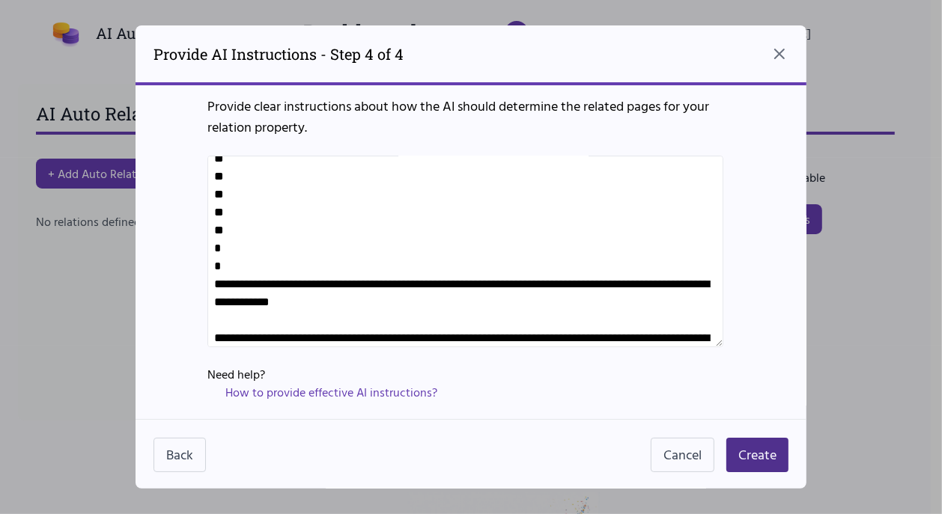
click at [231, 263] on textarea at bounding box center [465, 252] width 516 height 192
paste textarea "*"
click at [227, 249] on textarea at bounding box center [465, 252] width 516 height 192
click at [230, 304] on textarea at bounding box center [465, 252] width 516 height 192
click at [229, 303] on textarea at bounding box center [465, 252] width 516 height 192
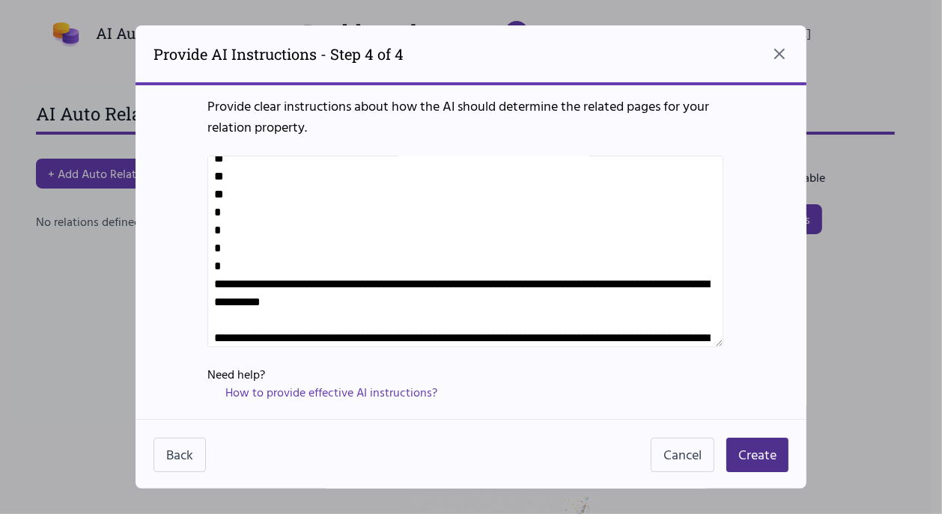
drag, startPoint x: 230, startPoint y: 299, endPoint x: 247, endPoint y: 301, distance: 17.4
click at [247, 301] on textarea at bounding box center [465, 252] width 516 height 192
click at [246, 223] on textarea at bounding box center [465, 252] width 516 height 192
paste textarea "**"
click at [231, 228] on textarea at bounding box center [465, 252] width 516 height 192
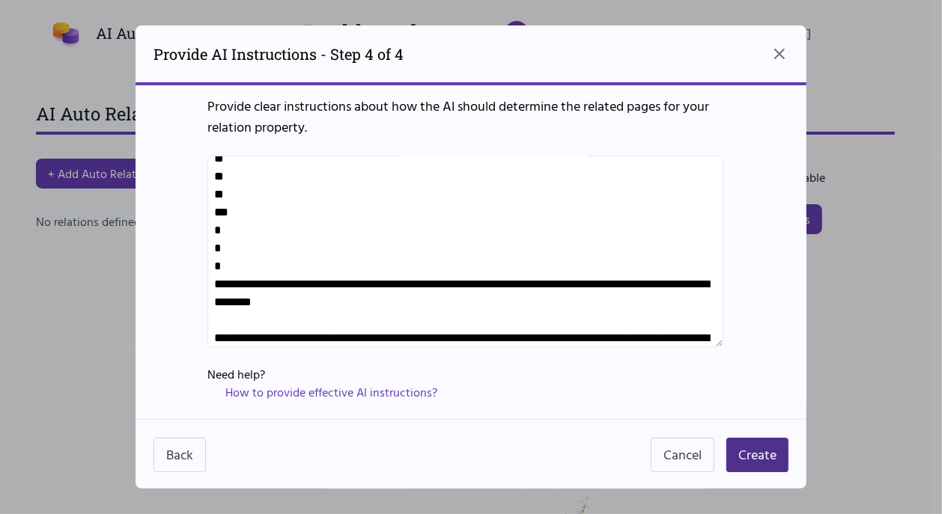
click at [249, 232] on textarea at bounding box center [465, 252] width 516 height 192
click at [222, 230] on textarea at bounding box center [465, 252] width 516 height 192
click at [227, 250] on textarea at bounding box center [465, 252] width 516 height 192
paste textarea "*"
click at [233, 261] on textarea at bounding box center [465, 252] width 516 height 192
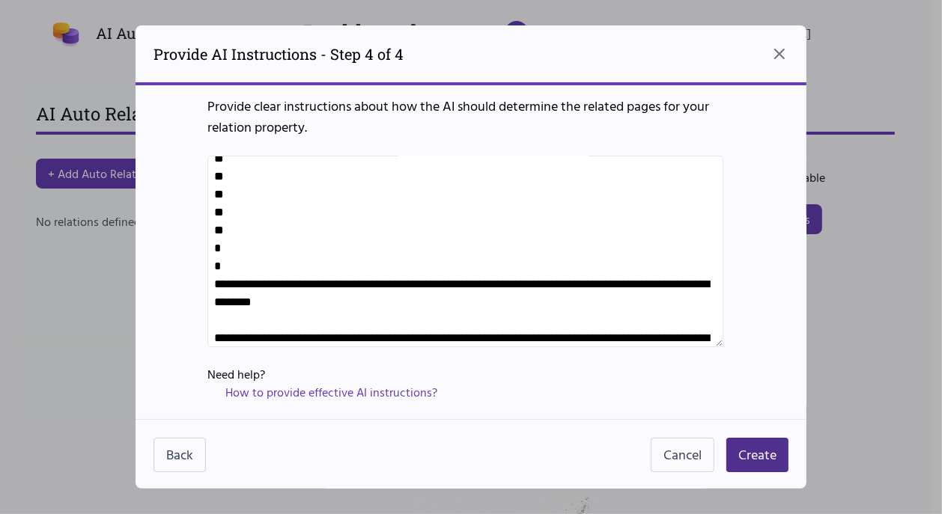
paste textarea "*"
click at [231, 280] on textarea at bounding box center [465, 252] width 516 height 192
paste textarea "*"
click at [237, 302] on textarea at bounding box center [465, 252] width 516 height 192
drag, startPoint x: 230, startPoint y: 284, endPoint x: 210, endPoint y: 281, distance: 19.6
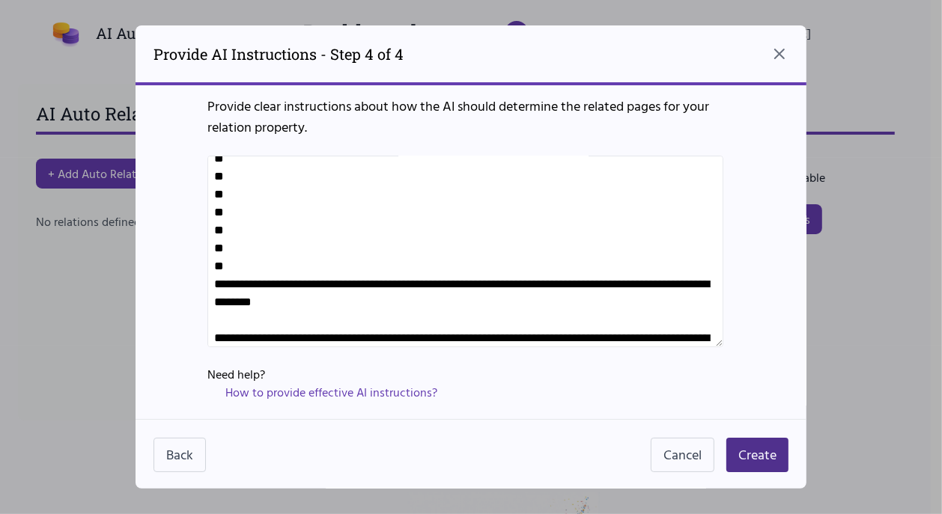
click at [210, 281] on textarea at bounding box center [465, 252] width 516 height 192
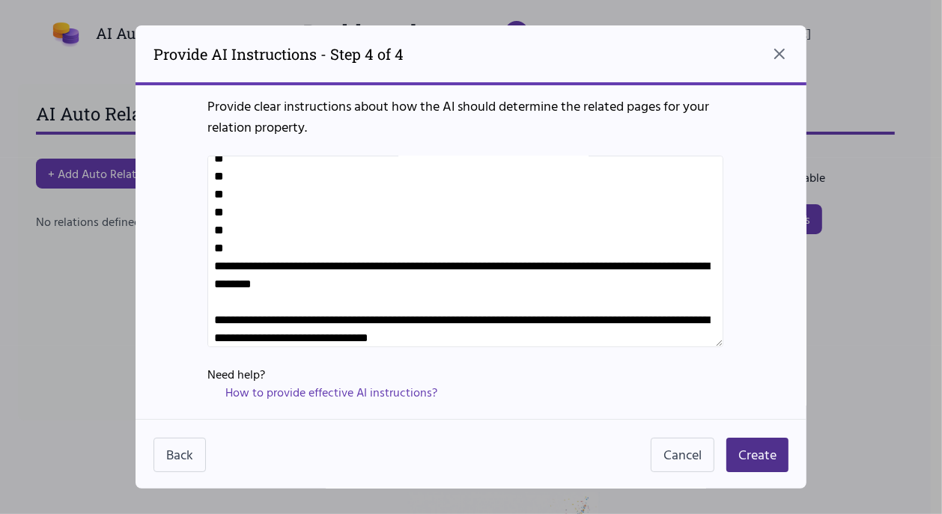
drag, startPoint x: 240, startPoint y: 263, endPoint x: 209, endPoint y: 271, distance: 32.5
click at [209, 271] on textarea at bounding box center [465, 252] width 516 height 192
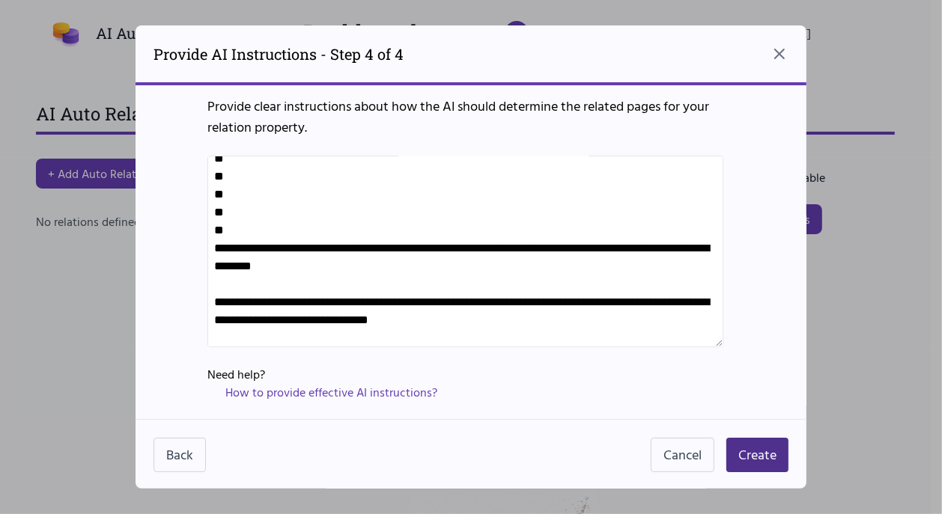
drag, startPoint x: 238, startPoint y: 259, endPoint x: 531, endPoint y: 284, distance: 293.7
click at [531, 284] on textarea at bounding box center [465, 252] width 516 height 192
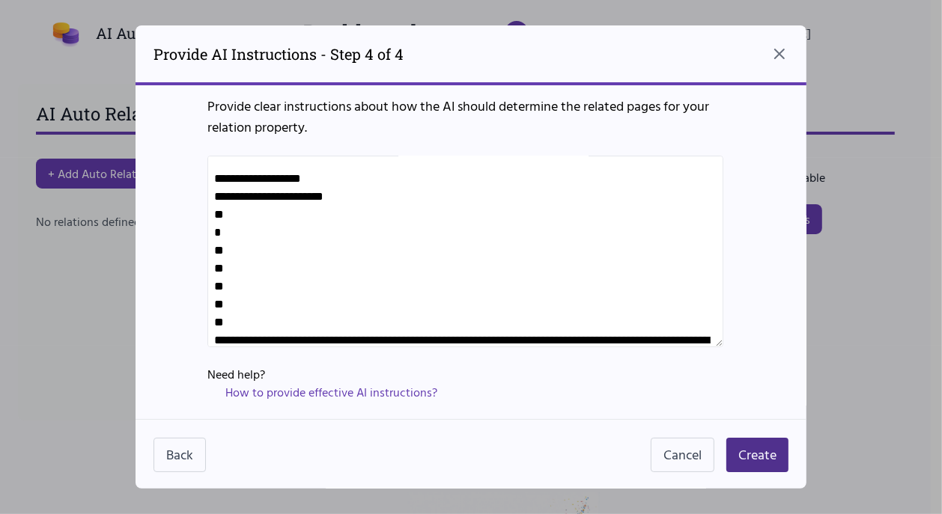
scroll to position [25, 0]
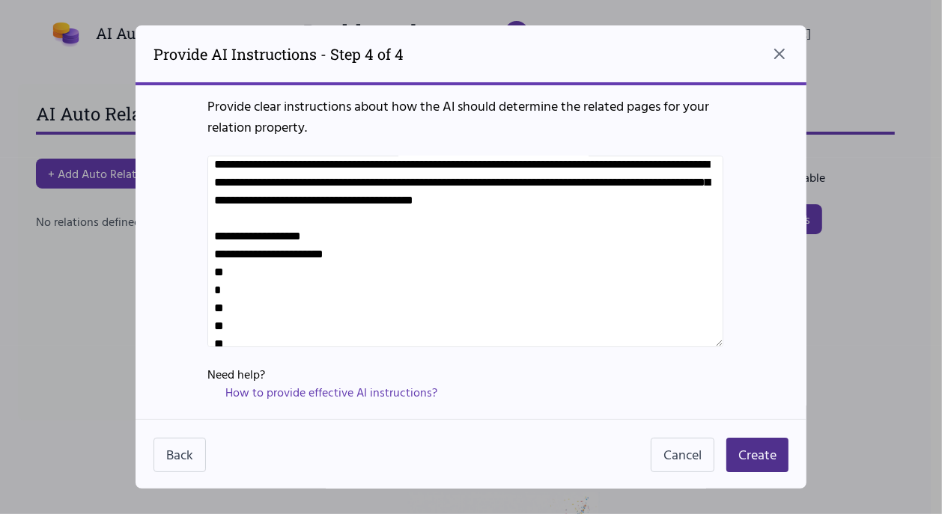
click at [263, 281] on textarea at bounding box center [465, 252] width 516 height 192
paste textarea "**********"
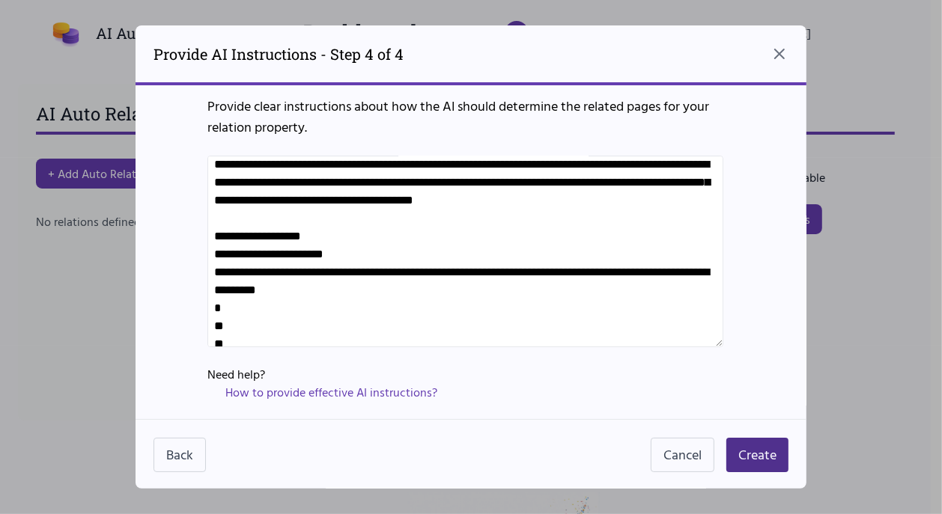
click at [258, 317] on textarea at bounding box center [465, 252] width 516 height 192
paste textarea "**********"
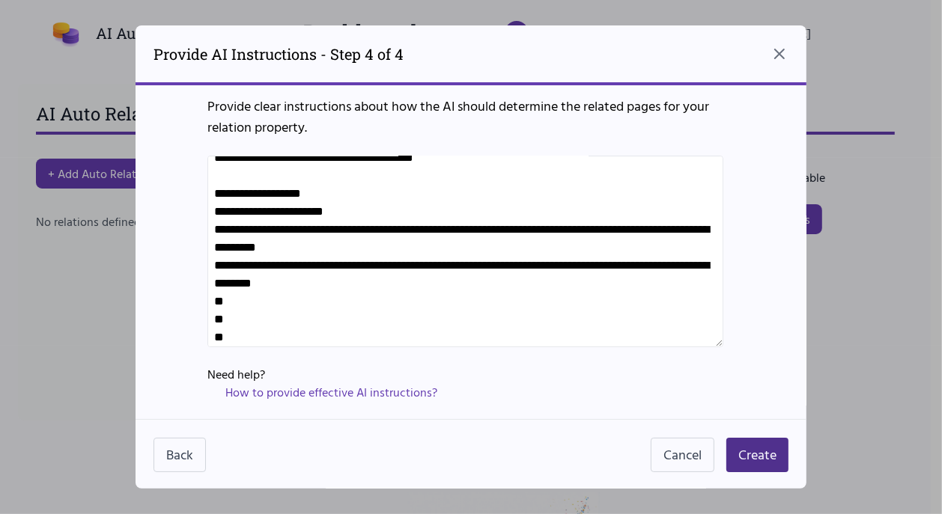
scroll to position [103, 0]
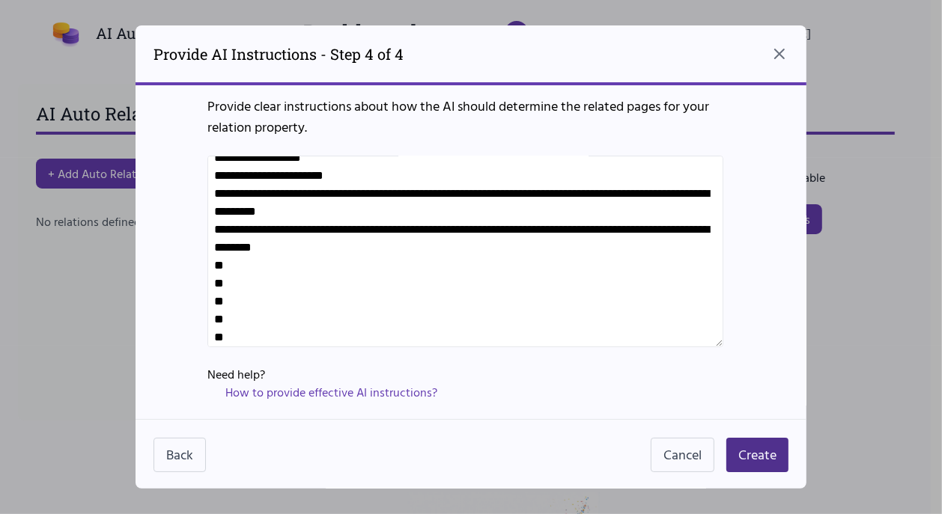
click at [262, 278] on textarea at bounding box center [465, 252] width 516 height 192
paste textarea "**********"
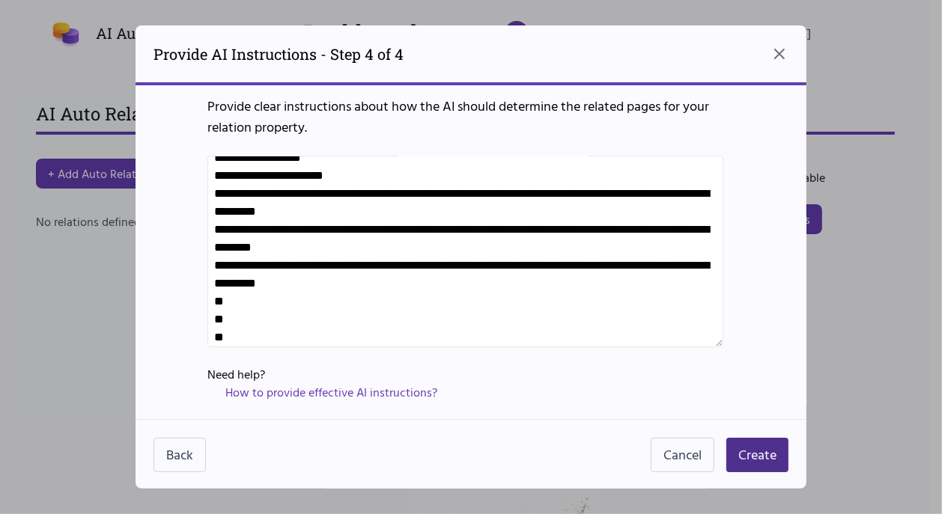
click at [249, 319] on textarea at bounding box center [465, 252] width 516 height 192
paste textarea "**********"
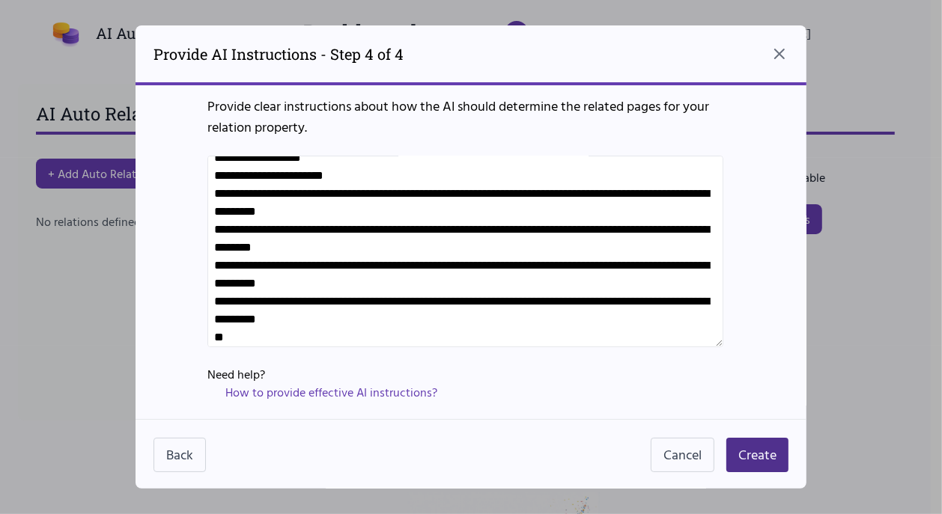
scroll to position [178, 0]
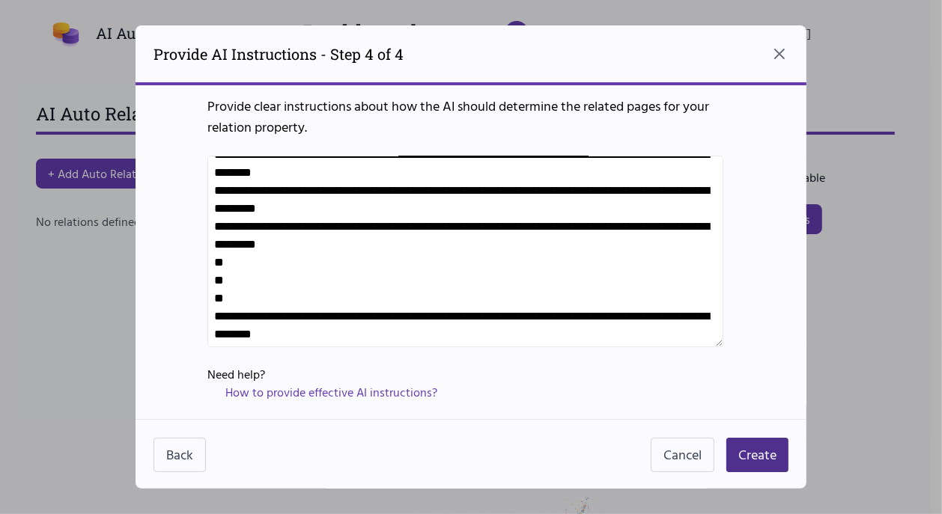
click at [273, 280] on textarea at bounding box center [465, 252] width 516 height 192
paste textarea "**********"
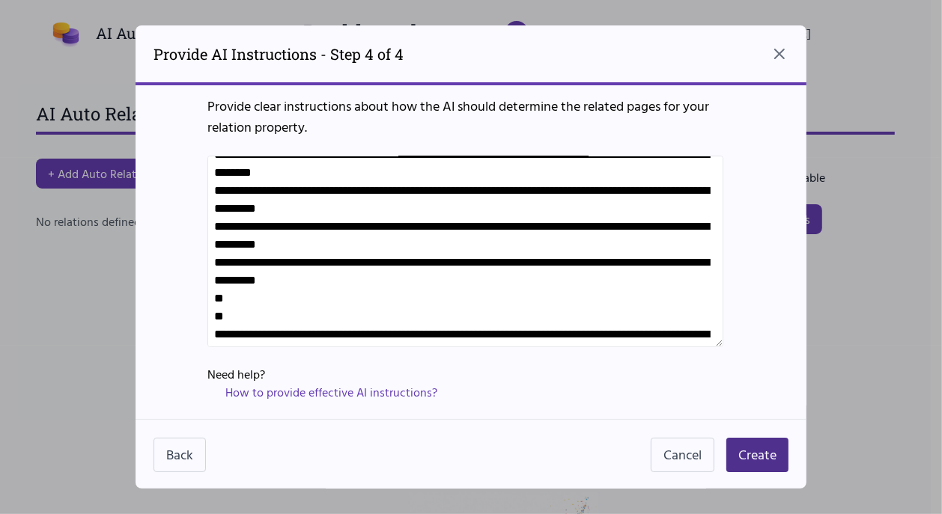
click at [249, 314] on textarea at bounding box center [465, 252] width 516 height 192
paste textarea "**********"
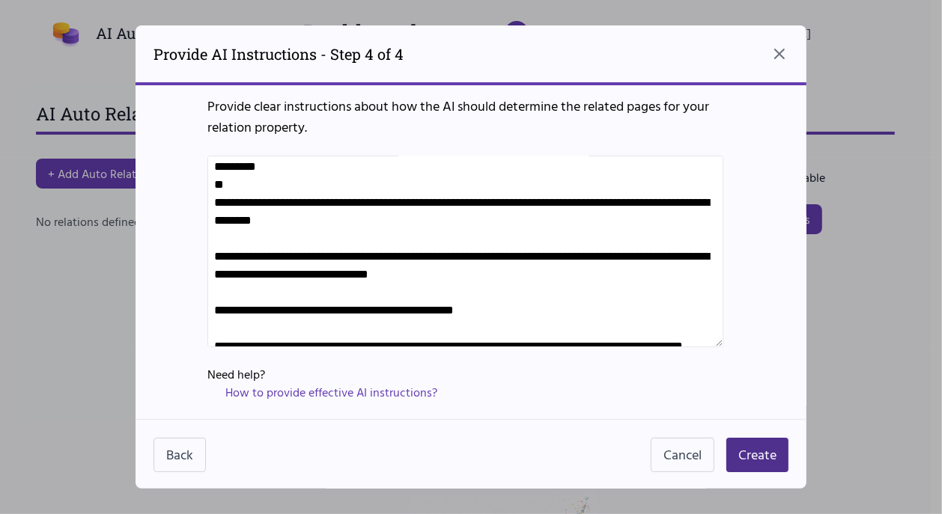
scroll to position [328, 0]
click at [263, 201] on textarea at bounding box center [465, 252] width 516 height 192
paste textarea "**********"
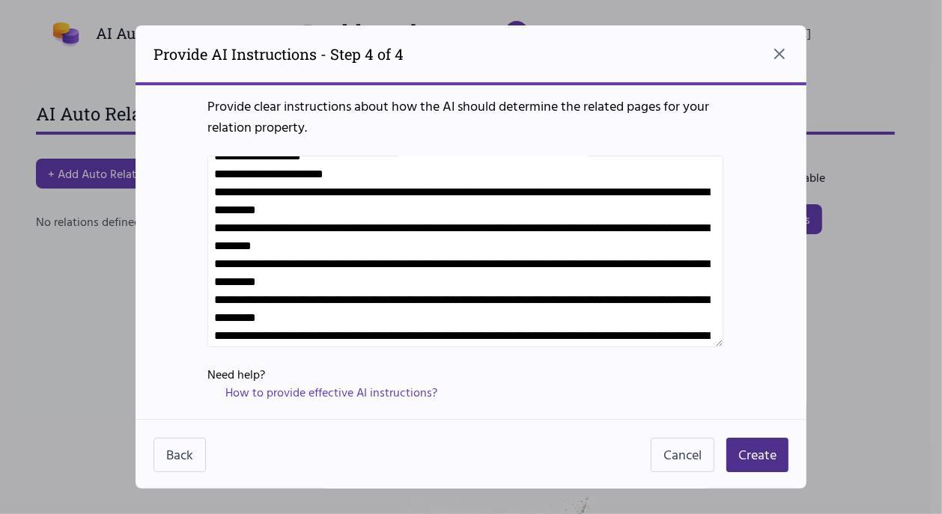
scroll to position [103, 0]
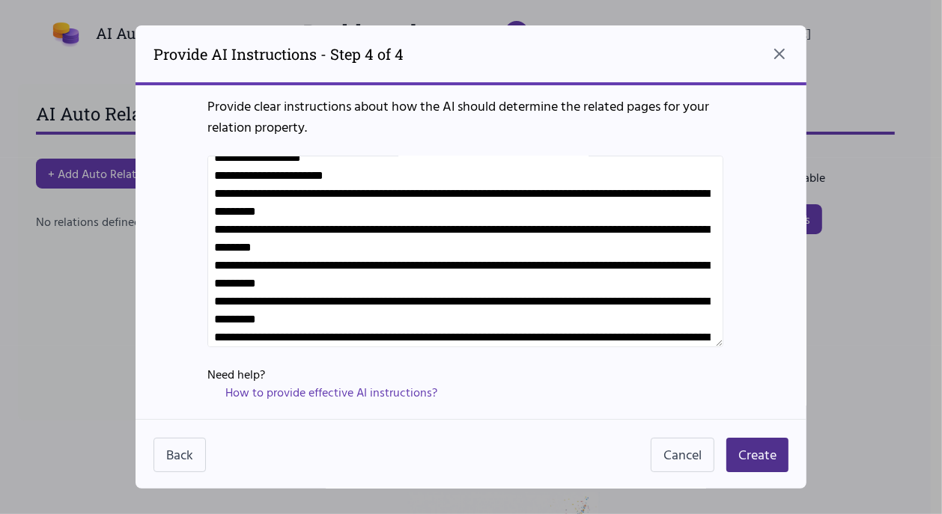
drag, startPoint x: 514, startPoint y: 228, endPoint x: 212, endPoint y: 215, distance: 302.0
click at [212, 215] on textarea at bounding box center [465, 252] width 516 height 192
drag, startPoint x: 517, startPoint y: 262, endPoint x: 213, endPoint y: 246, distance: 303.6
click at [213, 246] on textarea at bounding box center [465, 252] width 516 height 192
drag, startPoint x: 523, startPoint y: 259, endPoint x: 212, endPoint y: 249, distance: 311.6
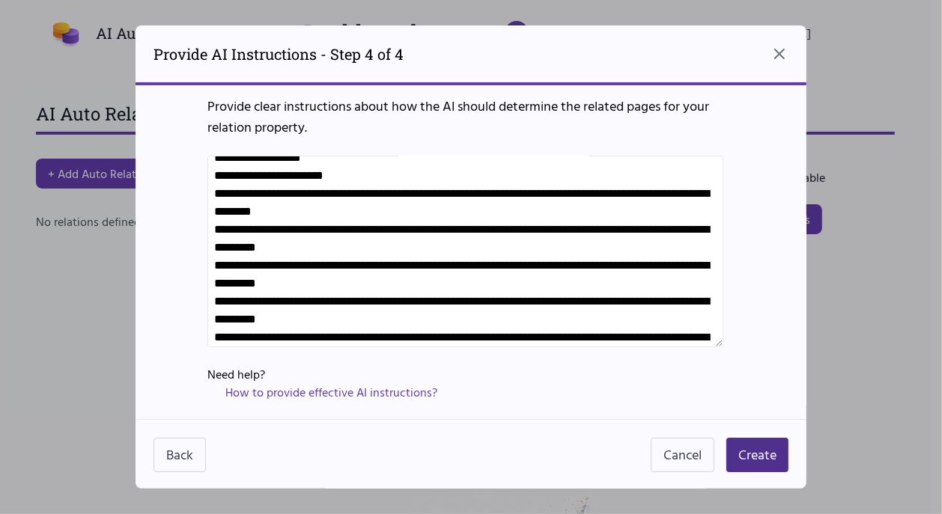
click at [212, 249] on textarea at bounding box center [465, 252] width 516 height 192
drag, startPoint x: 534, startPoint y: 293, endPoint x: 208, endPoint y: 286, distance: 326.4
click at [208, 286] on textarea at bounding box center [465, 252] width 516 height 192
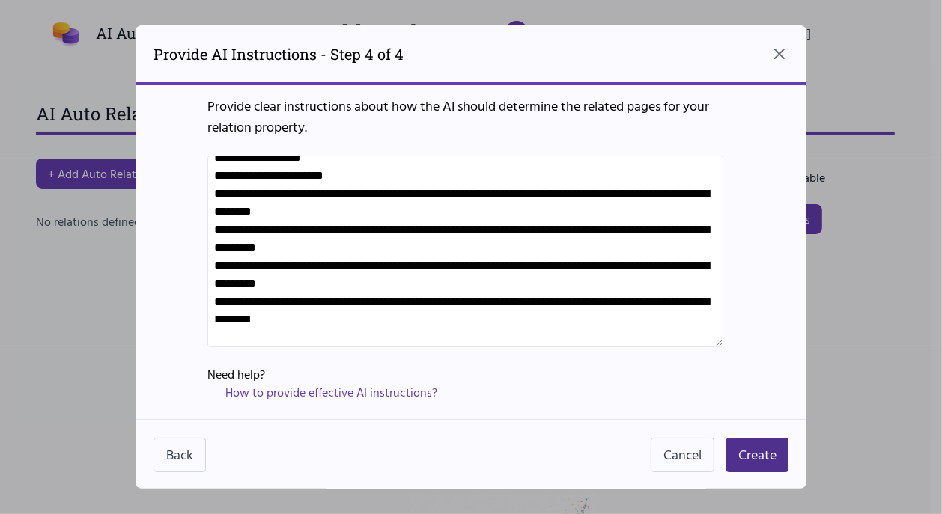
drag, startPoint x: 516, startPoint y: 296, endPoint x: 206, endPoint y: 290, distance: 310.0
click at [206, 290] on div "Provide clear instructions about how the AI should determine the related pages …" at bounding box center [470, 248] width 671 height 341
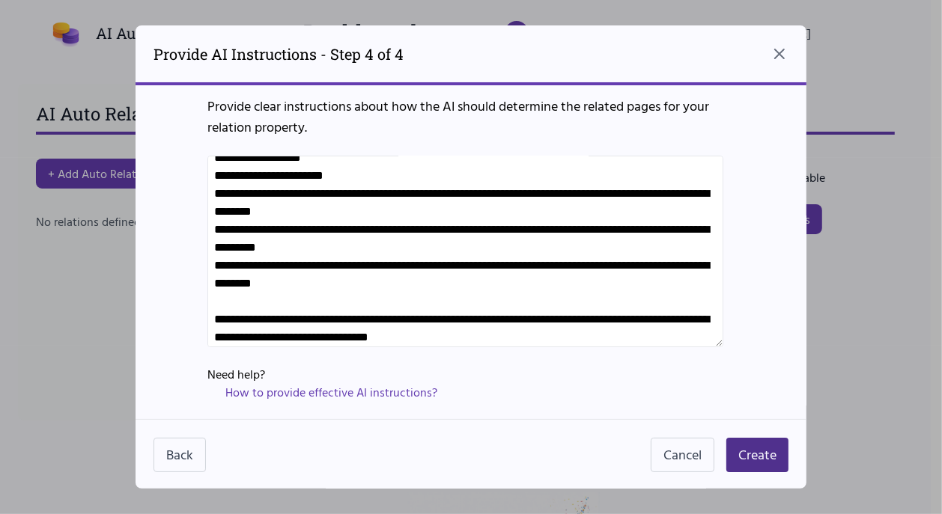
drag, startPoint x: 232, startPoint y: 210, endPoint x: 203, endPoint y: 210, distance: 29.2
click at [203, 210] on div "Provide clear instructions about how the AI should determine the related pages …" at bounding box center [470, 248] width 671 height 341
drag, startPoint x: 526, startPoint y: 298, endPoint x: 202, endPoint y: 243, distance: 328.0
click at [202, 243] on div "Provide clear instructions about how the AI should determine the related pages …" at bounding box center [470, 248] width 671 height 341
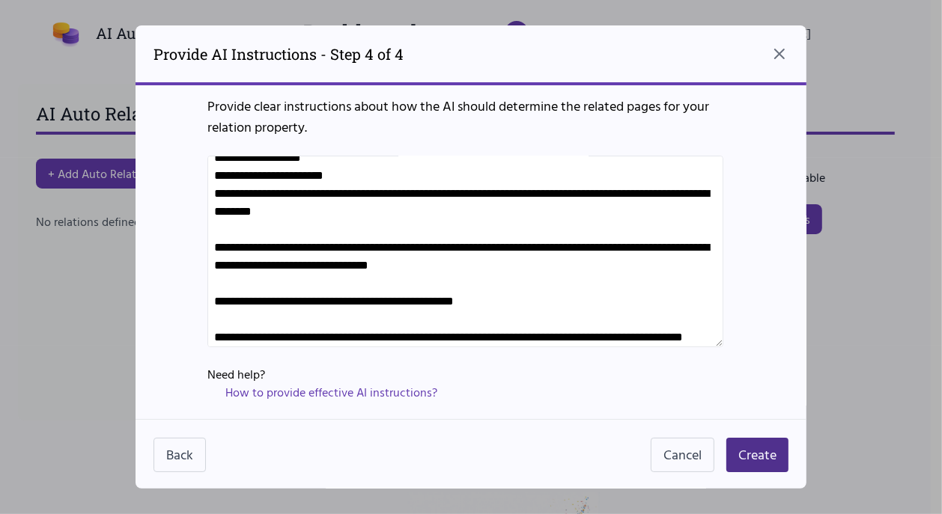
click at [214, 263] on textarea at bounding box center [465, 252] width 516 height 192
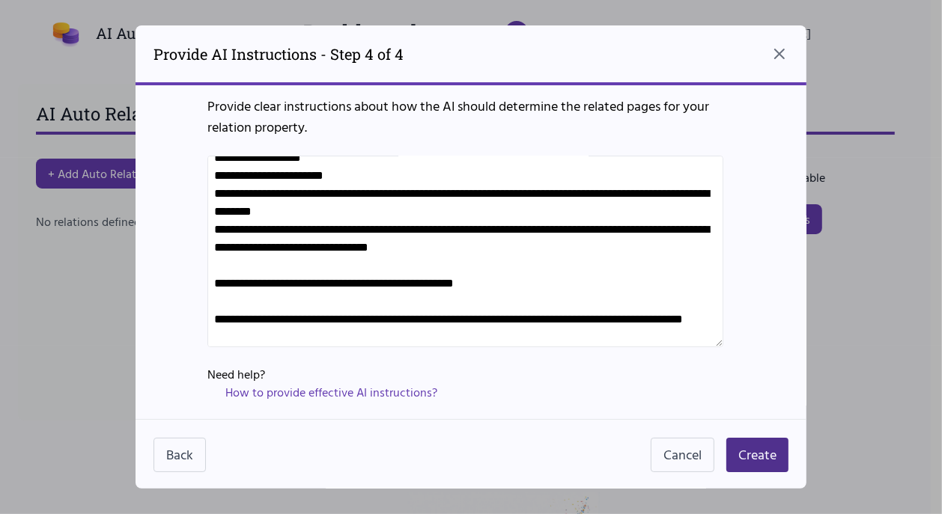
paste textarea "**"
click at [218, 314] on textarea at bounding box center [465, 252] width 516 height 192
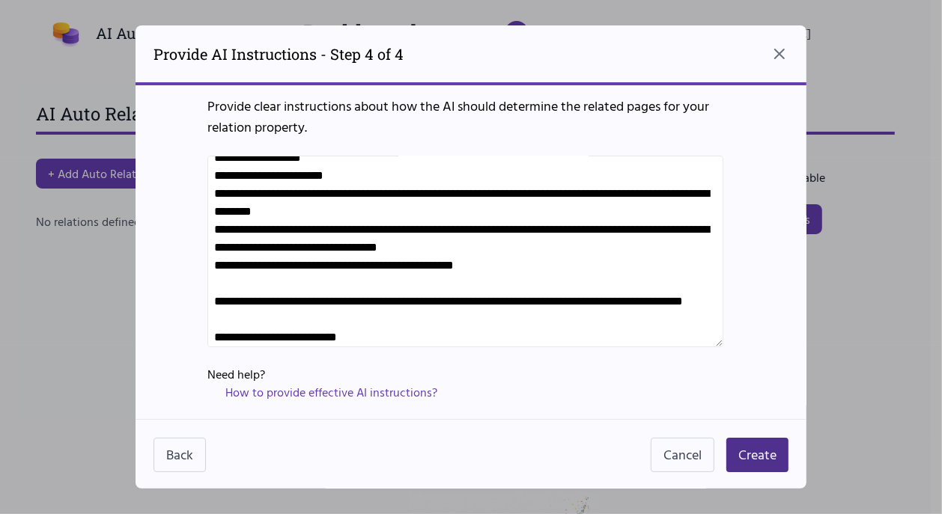
paste textarea "**"
click at [213, 207] on textarea at bounding box center [465, 252] width 516 height 192
click at [214, 241] on textarea at bounding box center [465, 252] width 516 height 192
click at [214, 301] on textarea at bounding box center [465, 252] width 516 height 192
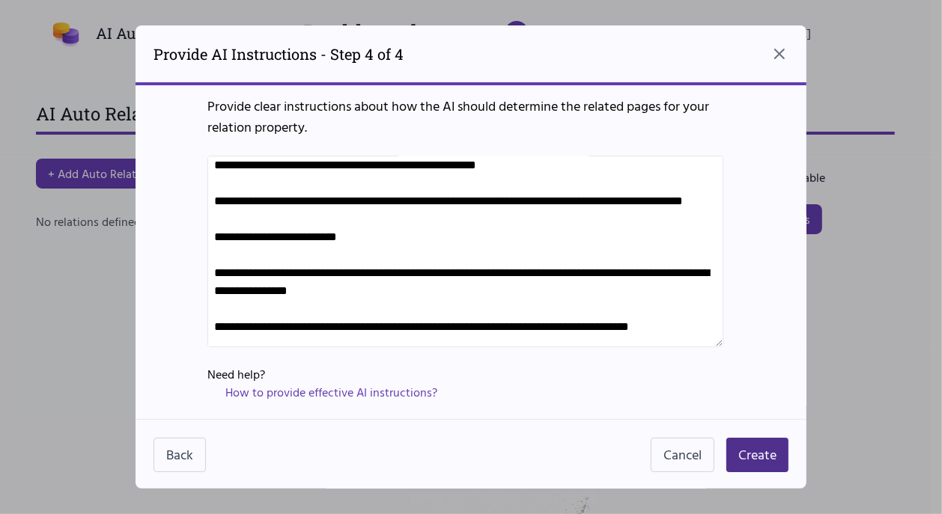
scroll to position [178, 0]
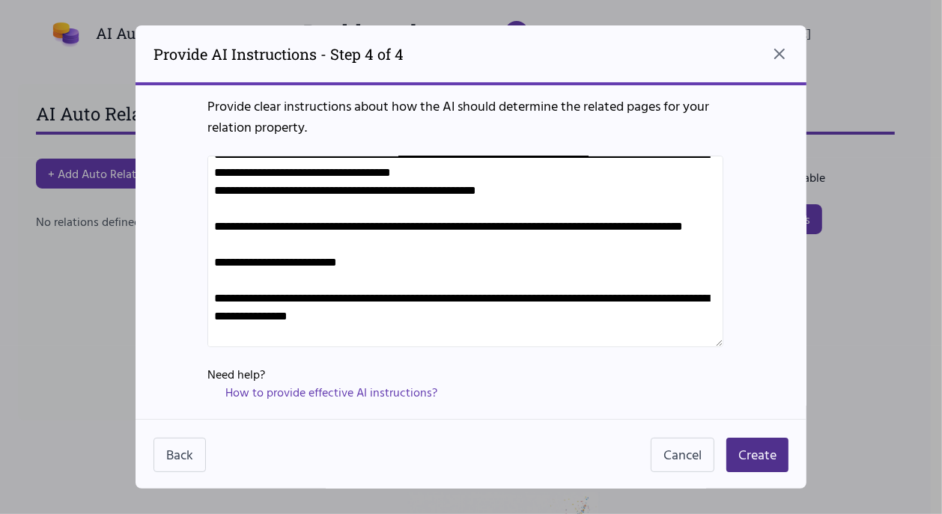
click at [216, 256] on textarea at bounding box center [465, 252] width 516 height 192
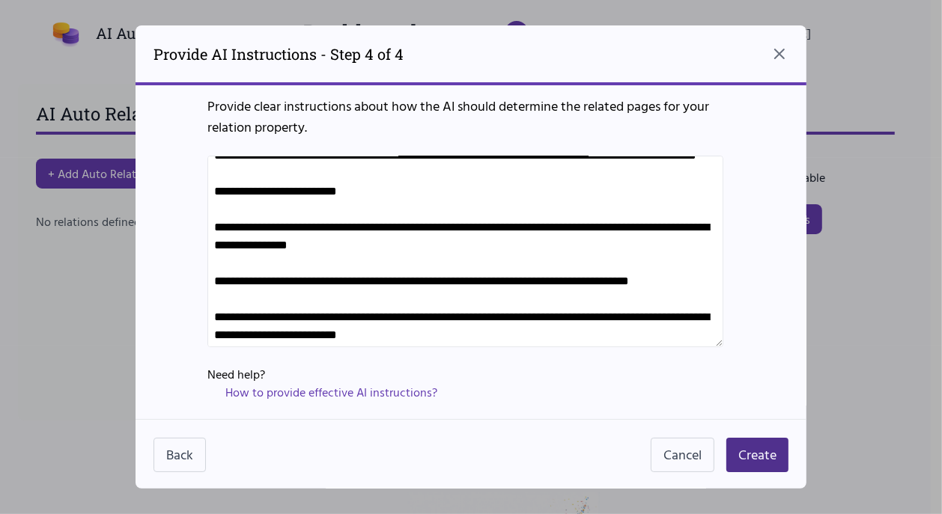
scroll to position [253, 0]
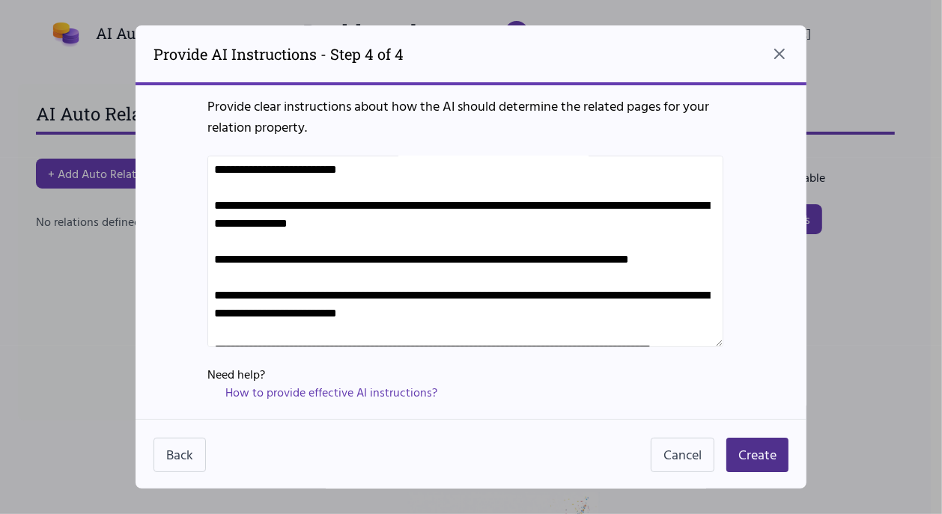
click at [216, 259] on textarea at bounding box center [465, 252] width 516 height 192
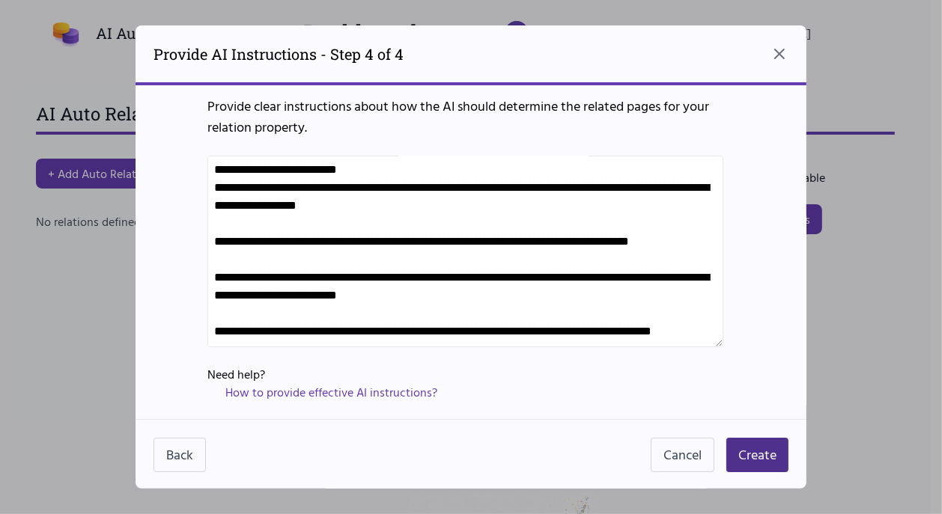
drag, startPoint x: 227, startPoint y: 242, endPoint x: 210, endPoint y: 244, distance: 16.6
click at [210, 244] on textarea at bounding box center [465, 252] width 516 height 192
click at [217, 298] on textarea at bounding box center [465, 252] width 516 height 192
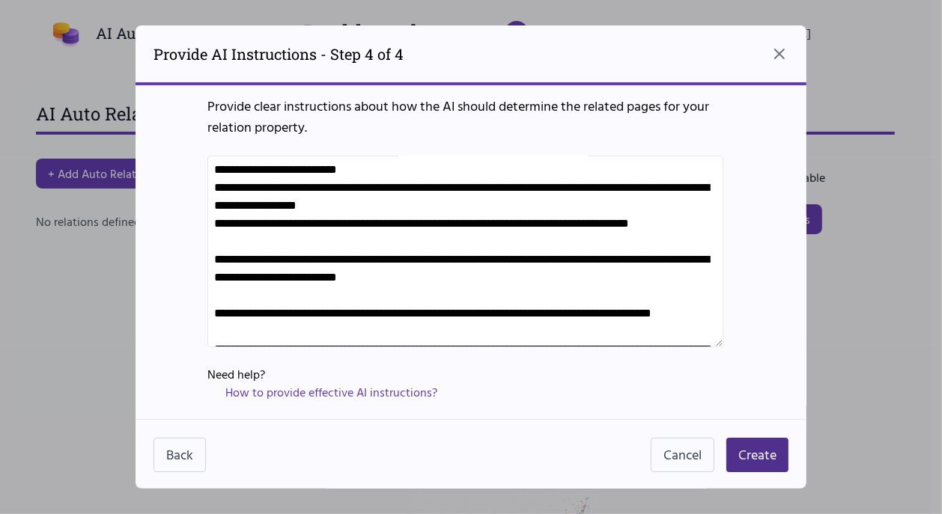
paste textarea "**"
click at [211, 327] on textarea at bounding box center [465, 252] width 516 height 192
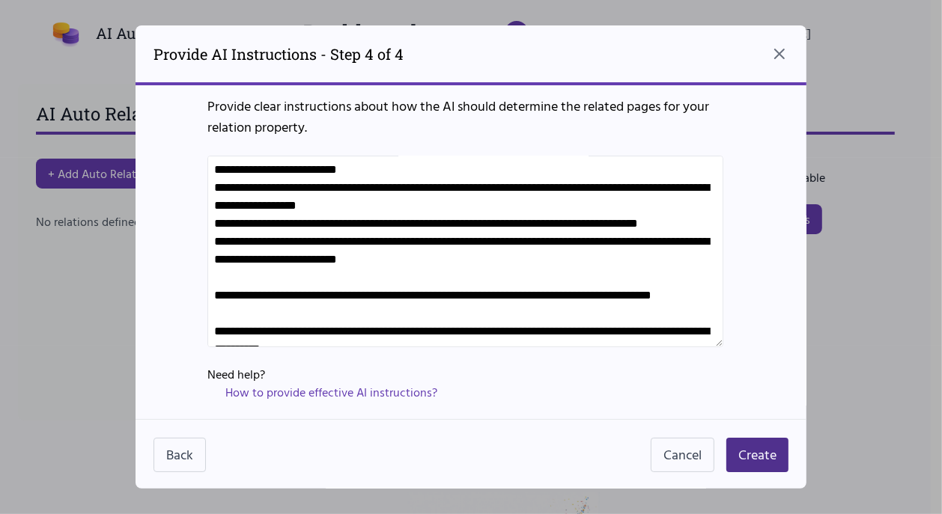
paste textarea "**"
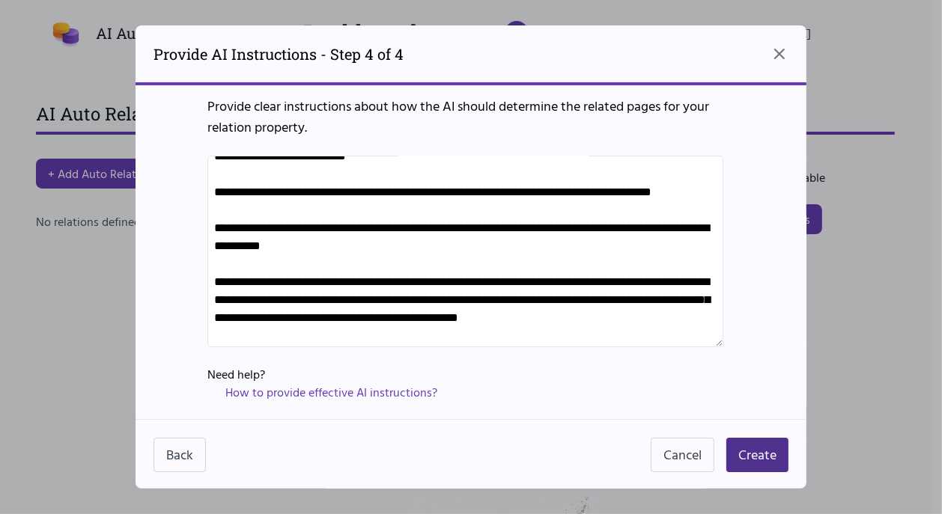
scroll to position [403, 0]
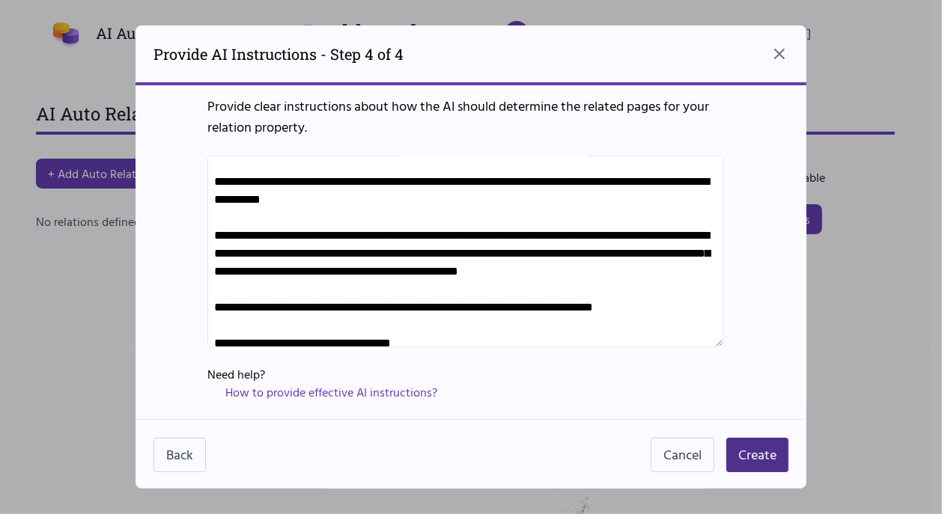
click at [215, 217] on textarea at bounding box center [465, 252] width 516 height 192
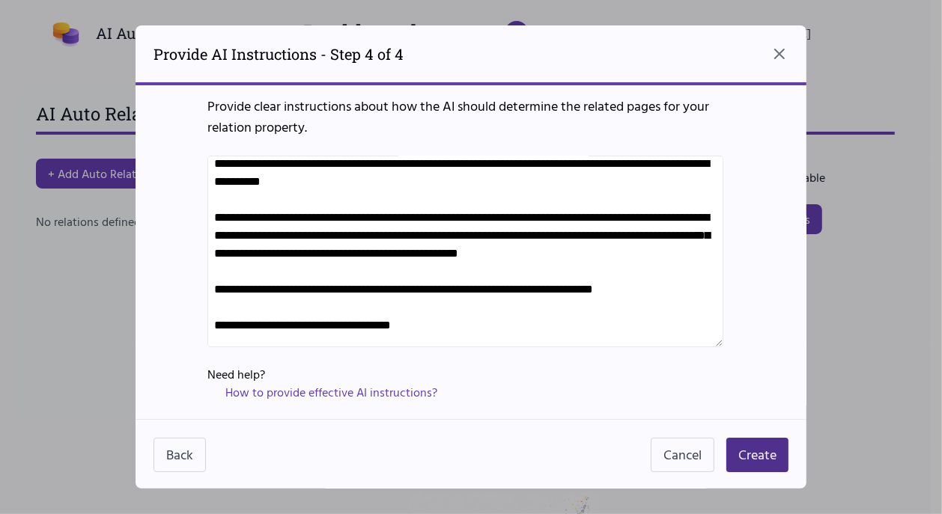
paste textarea "**"
click at [215, 254] on textarea at bounding box center [465, 252] width 516 height 192
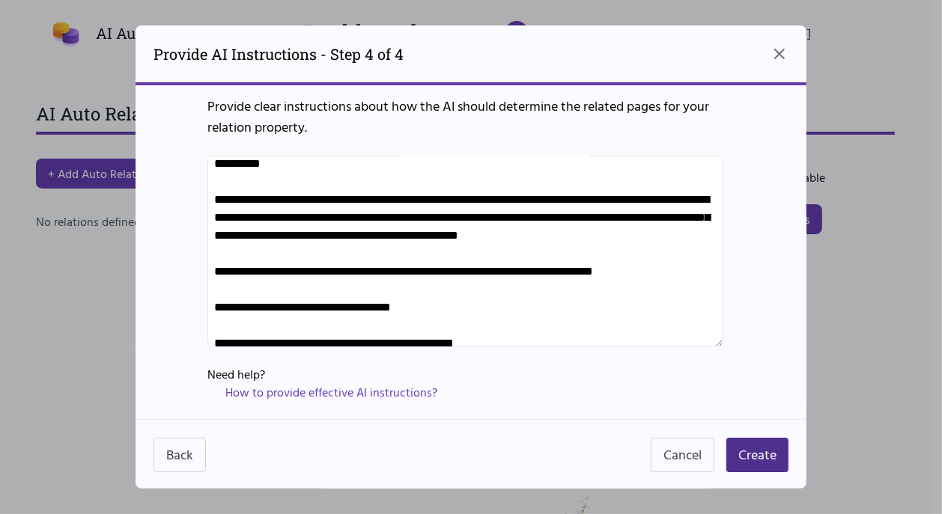
paste textarea "**"
click at [216, 291] on textarea at bounding box center [465, 252] width 516 height 192
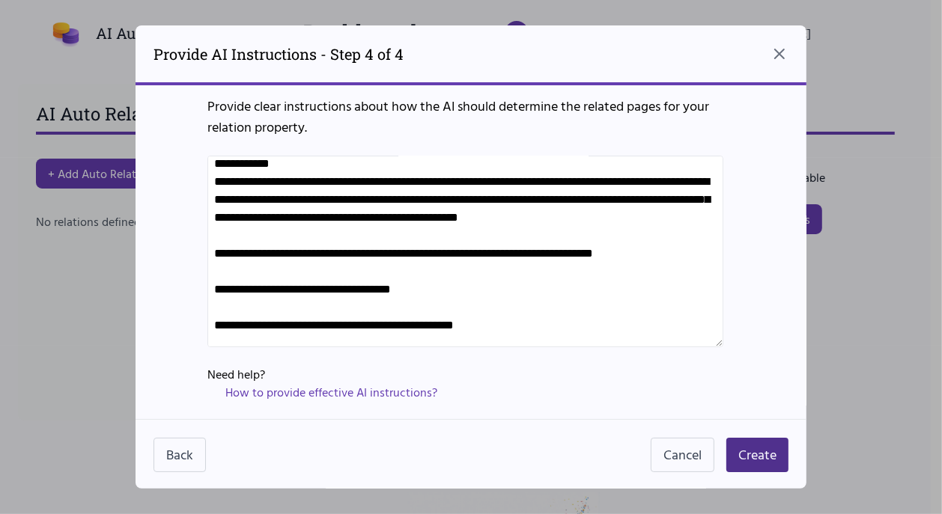
paste textarea "**"
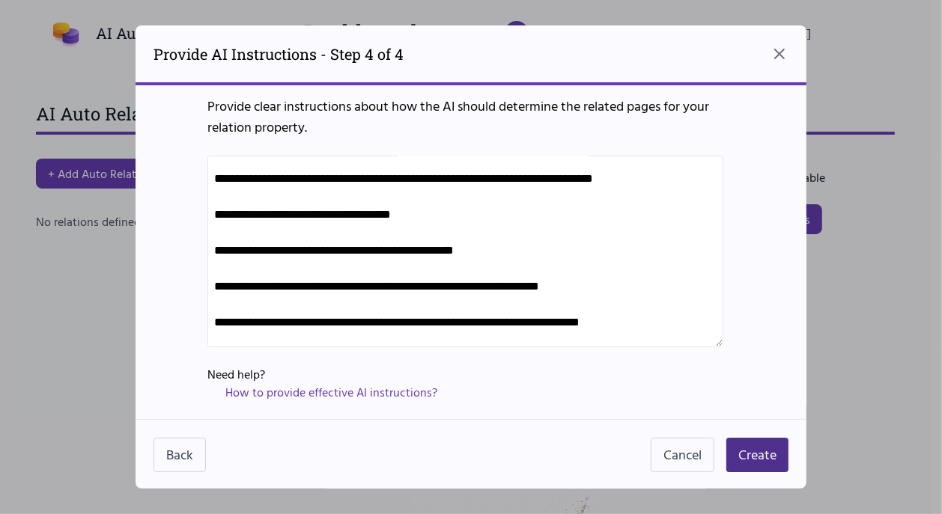
click at [216, 280] on textarea at bounding box center [465, 252] width 516 height 192
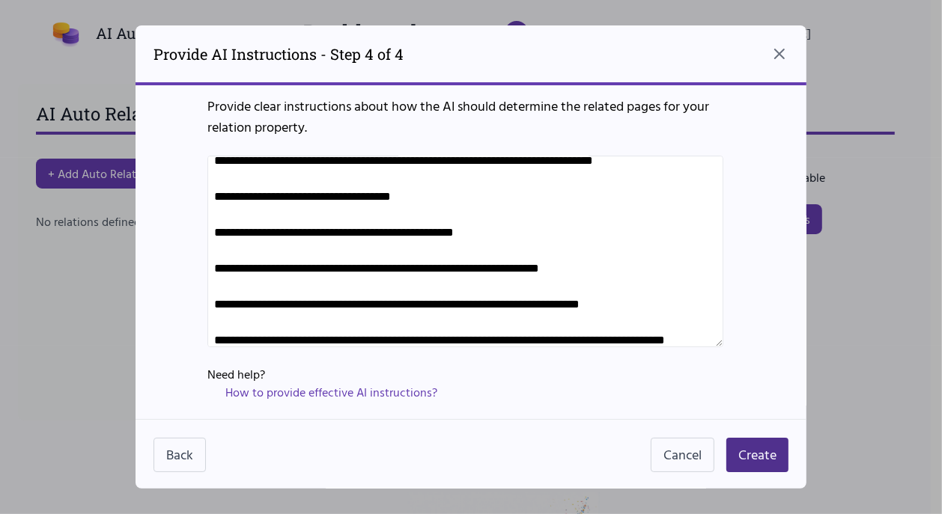
paste textarea "**"
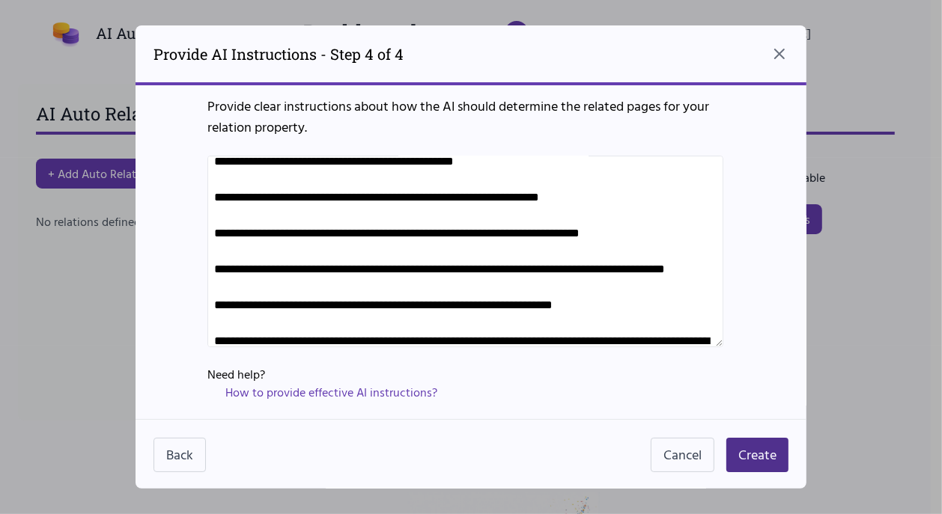
scroll to position [627, 0]
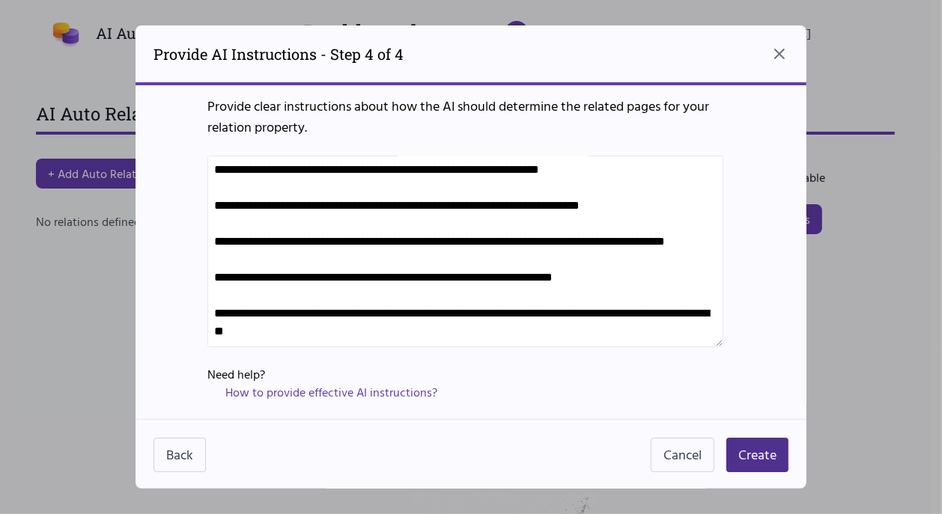
click at [214, 213] on textarea at bounding box center [465, 252] width 516 height 192
paste textarea "**"
click at [216, 227] on textarea at bounding box center [465, 252] width 516 height 192
click at [215, 258] on textarea at bounding box center [465, 252] width 516 height 192
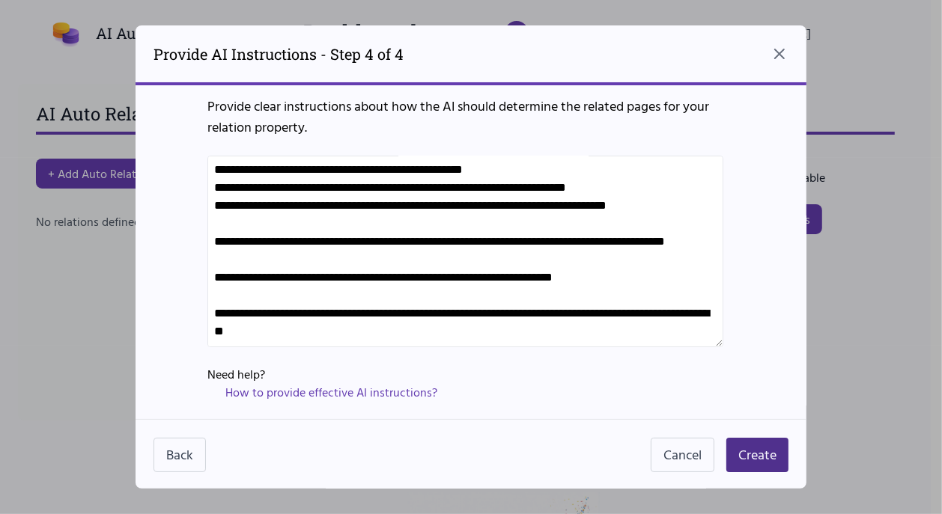
click at [214, 298] on textarea at bounding box center [465, 252] width 516 height 192
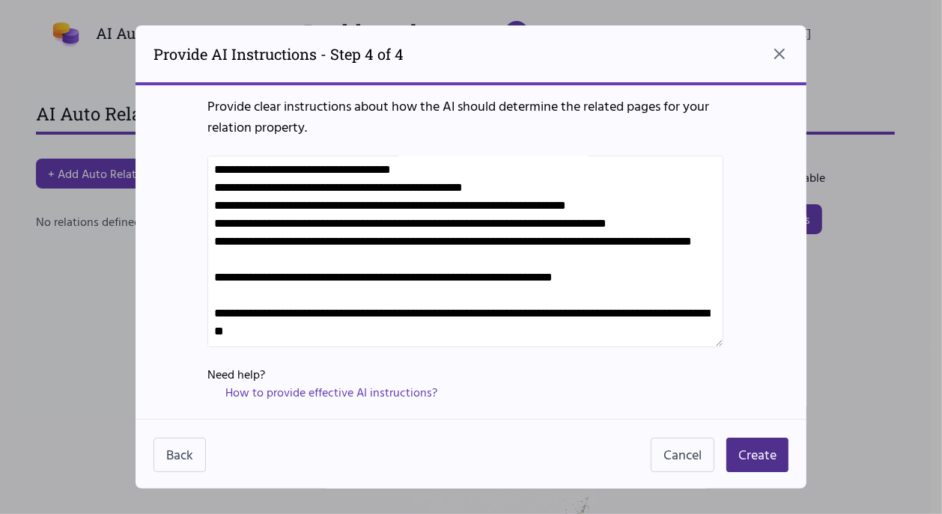
click at [213, 335] on textarea at bounding box center [465, 252] width 516 height 192
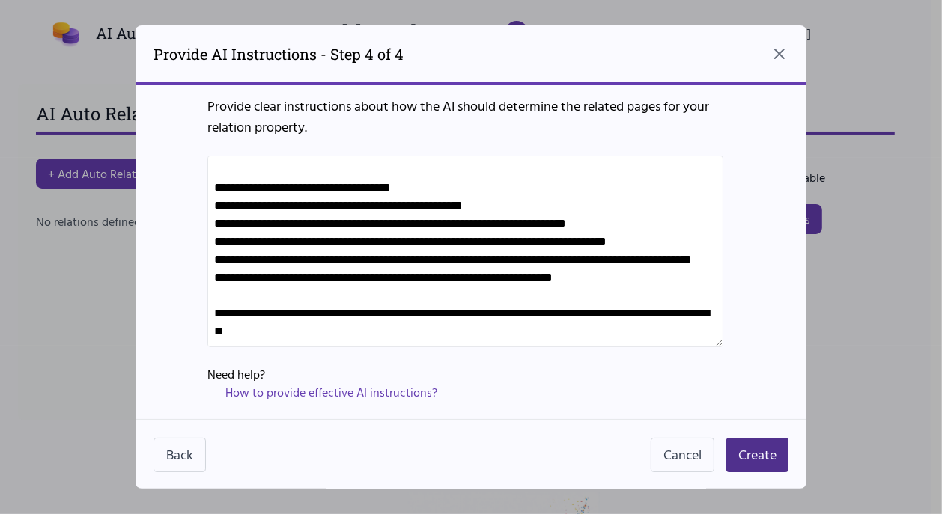
paste textarea "**"
type textarea "**********"
